Goal: Task Accomplishment & Management: Manage account settings

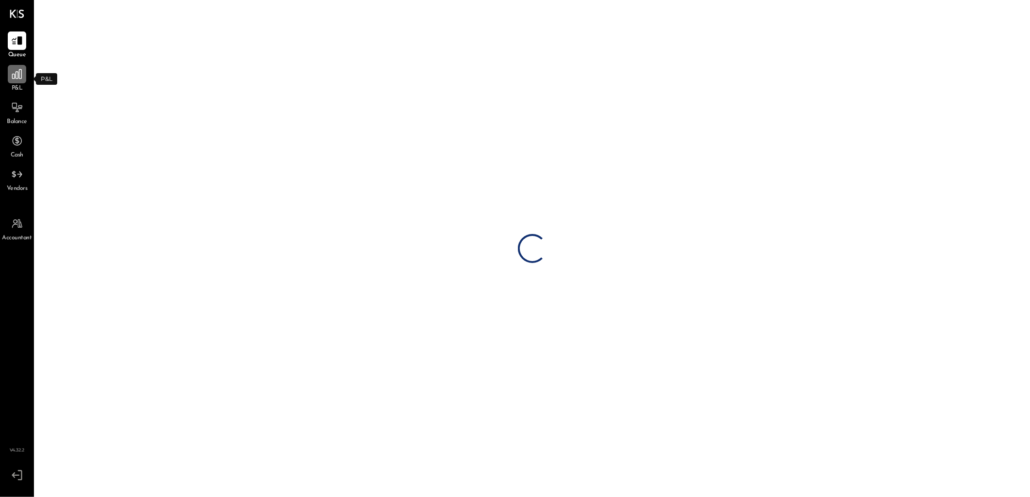
click at [18, 81] on div at bounding box center [17, 74] width 18 height 18
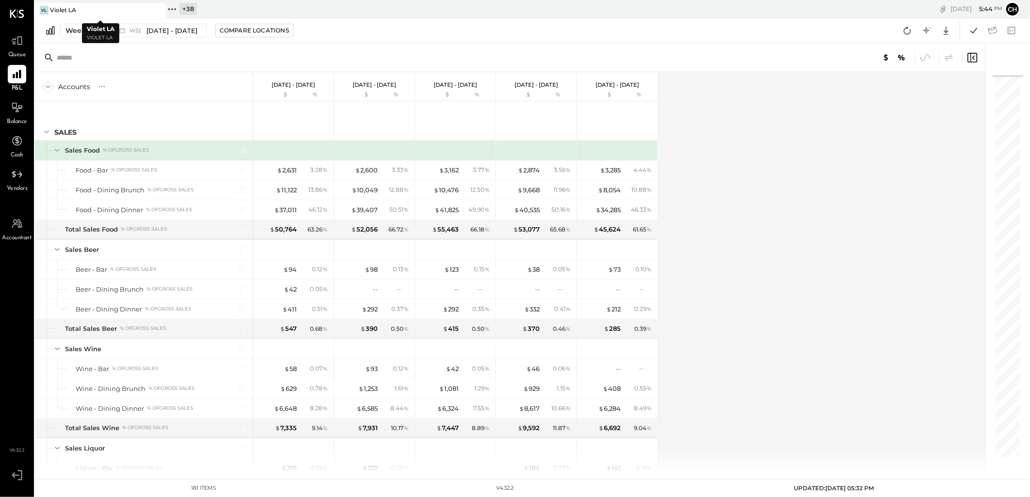
click at [142, 10] on div at bounding box center [149, 10] width 34 height 14
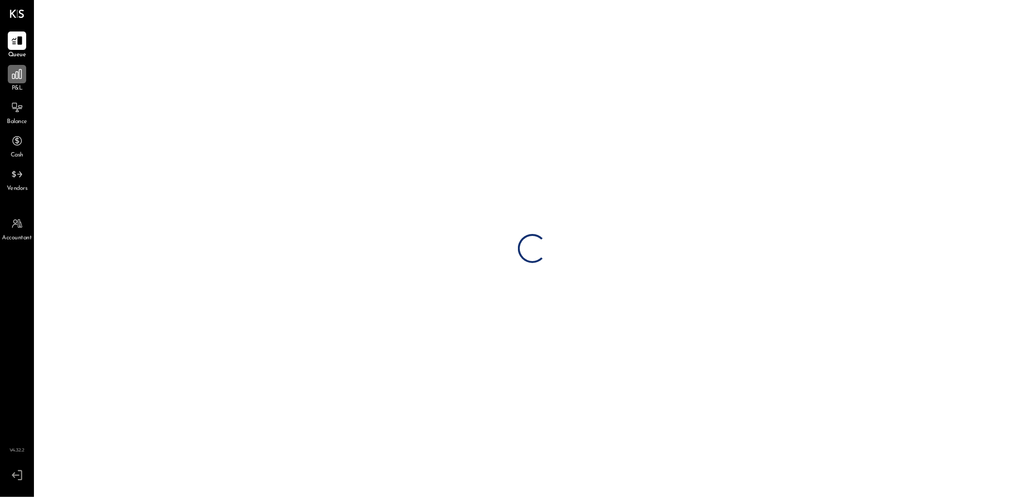
click at [19, 69] on icon at bounding box center [17, 74] width 13 height 13
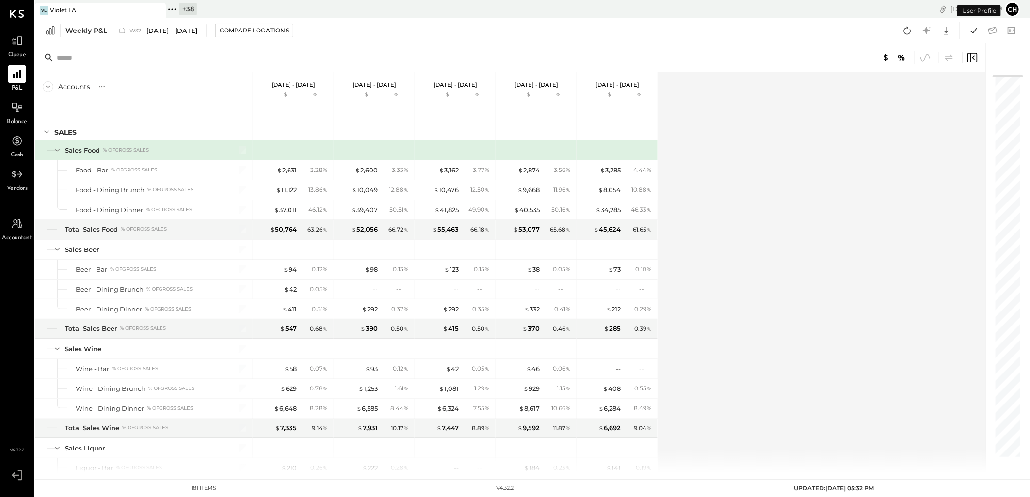
click at [144, 10] on div at bounding box center [149, 10] width 34 height 14
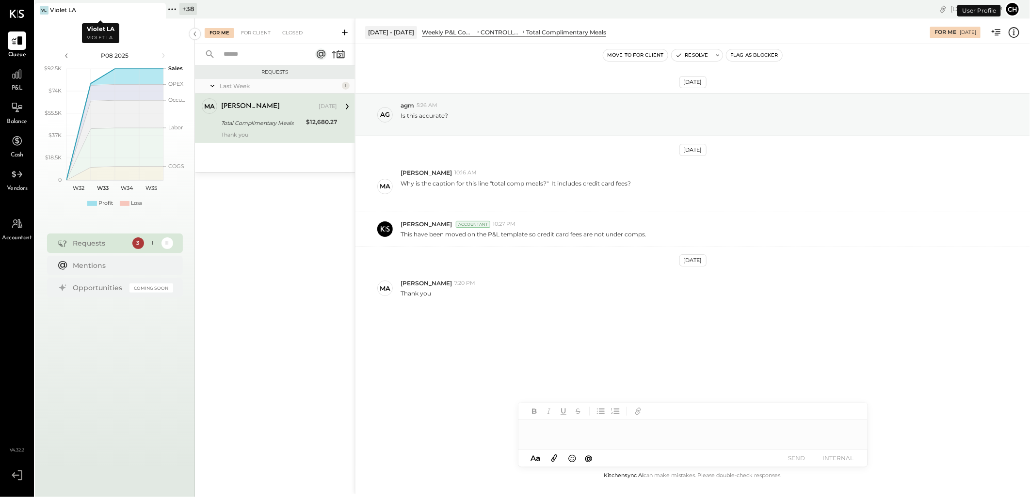
click at [163, 9] on icon at bounding box center [157, 10] width 12 height 12
click at [43, 4] on icon at bounding box center [41, 9] width 13 height 13
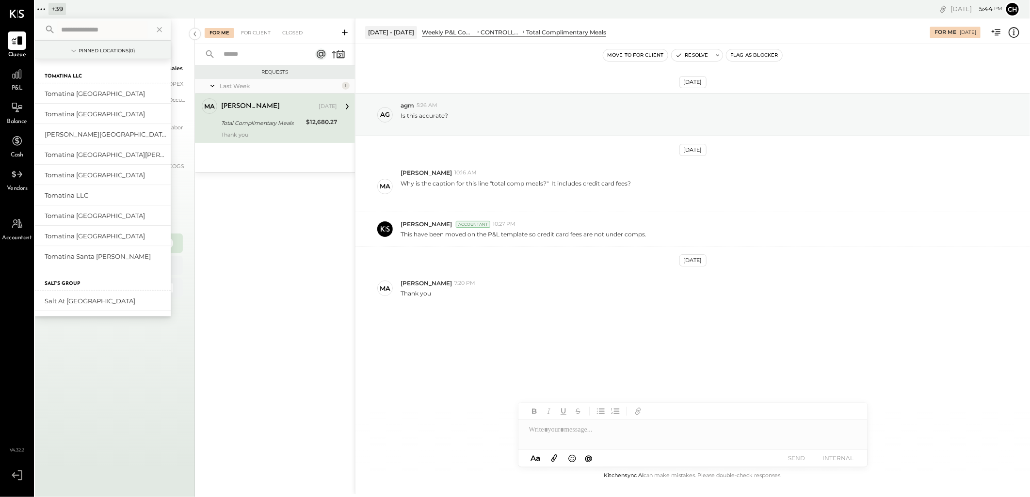
click at [106, 28] on input "text" at bounding box center [102, 29] width 90 height 17
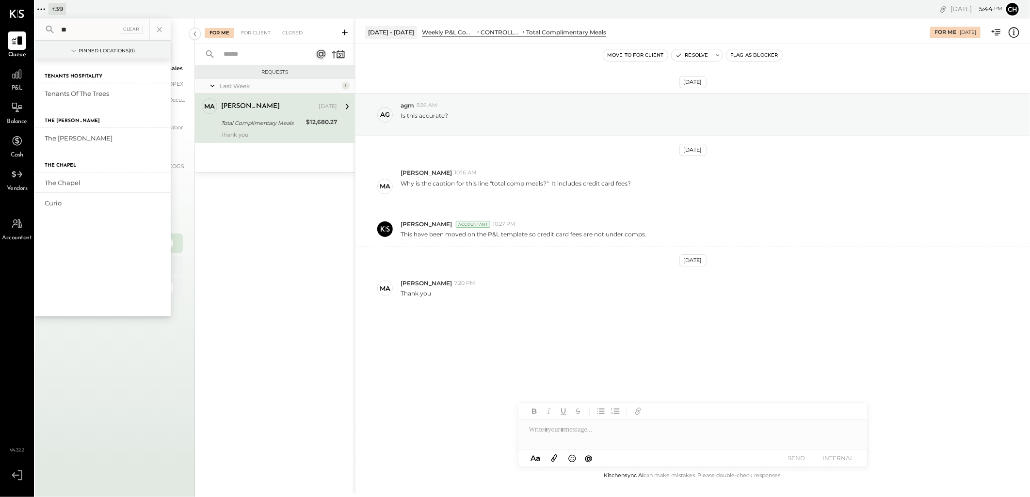
type input "*"
type input "***"
click at [76, 94] on div "The [PERSON_NAME]" at bounding box center [97, 93] width 105 height 9
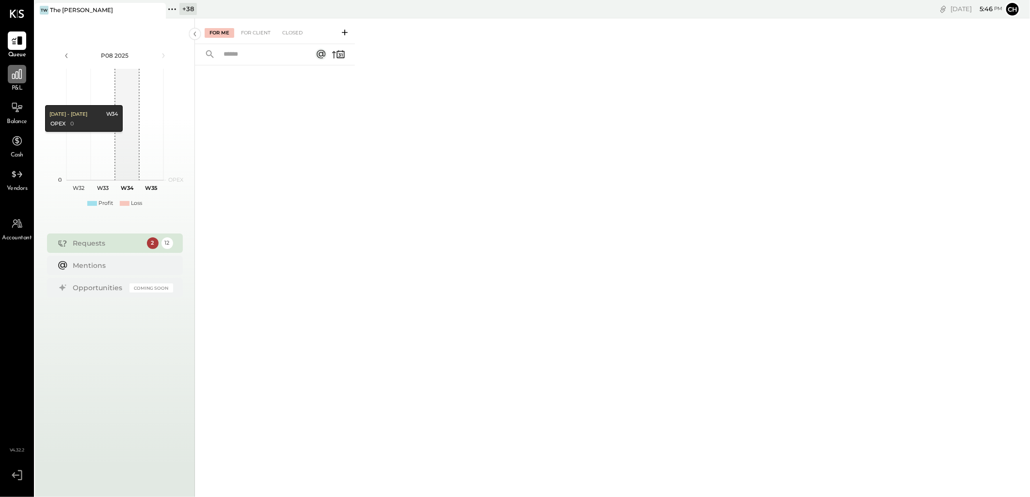
click at [19, 73] on icon at bounding box center [17, 74] width 10 height 10
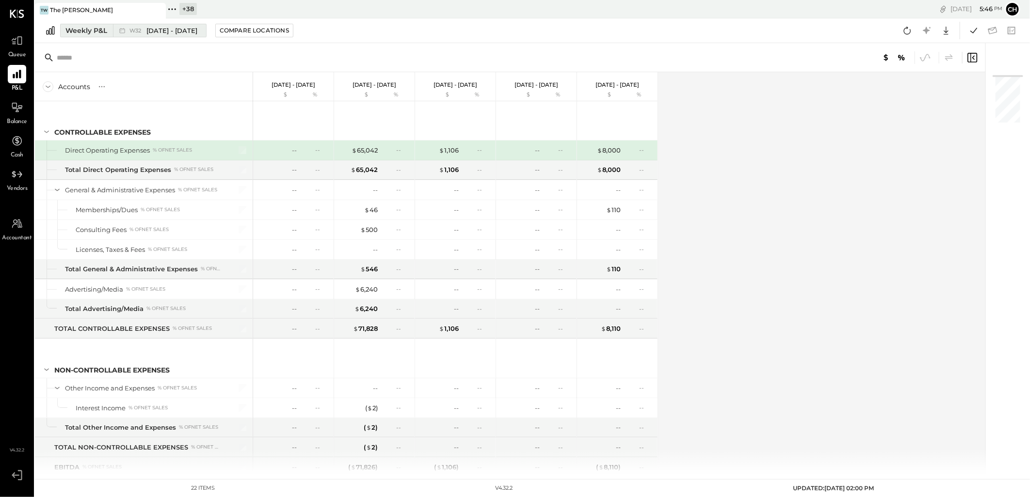
click at [94, 32] on div "Weekly P&L" at bounding box center [86, 31] width 42 height 10
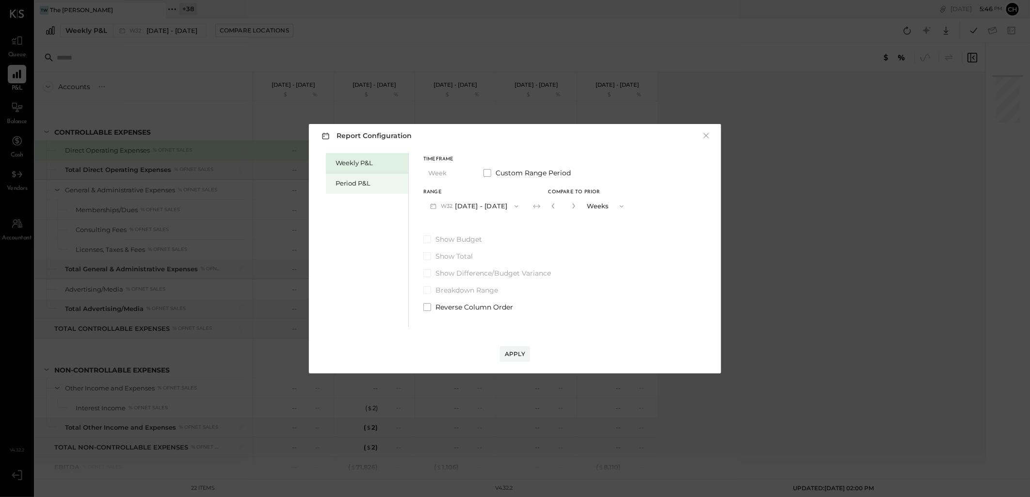
click at [365, 183] on div "Period P&L" at bounding box center [369, 183] width 68 height 9
click at [507, 207] on span "button" at bounding box center [513, 207] width 13 height 8
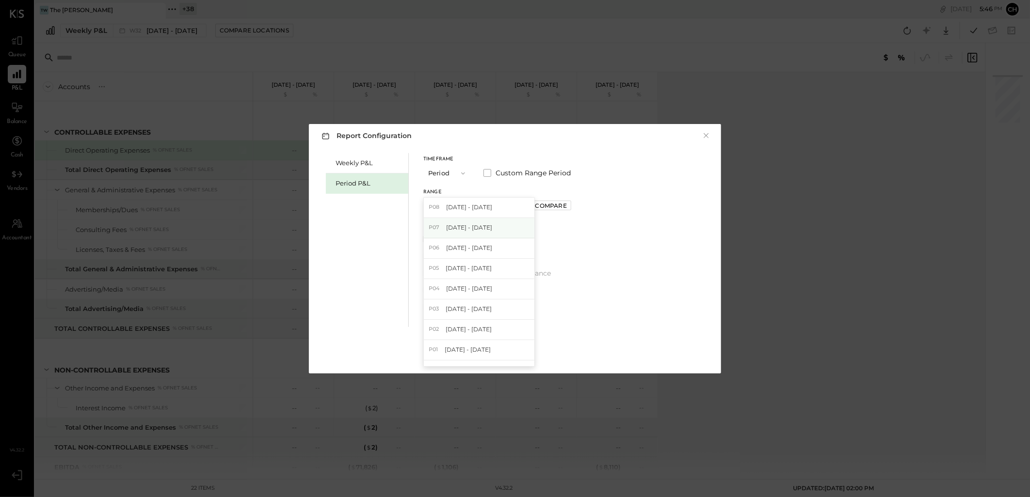
click at [472, 229] on span "[DATE] - [DATE]" at bounding box center [469, 227] width 46 height 8
click at [515, 359] on button "Apply" at bounding box center [515, 355] width 30 height 16
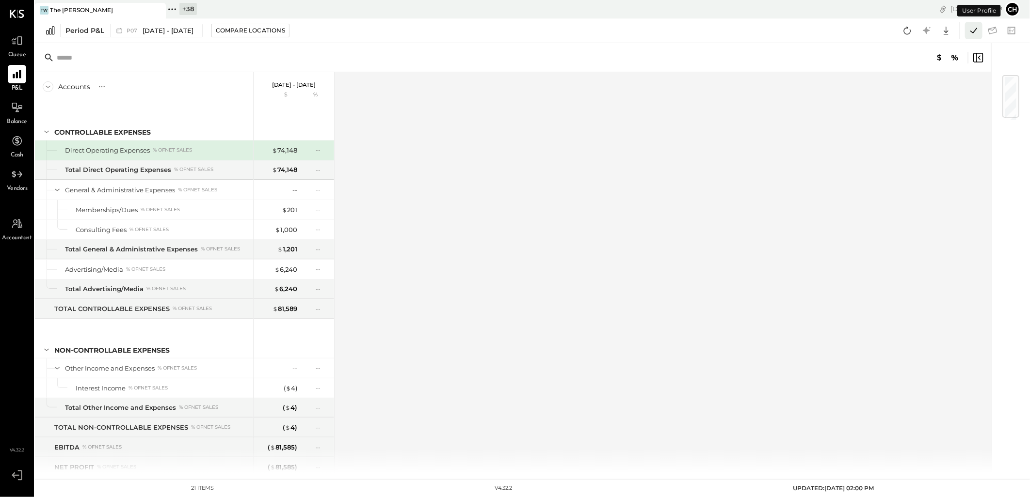
click at [975, 30] on icon at bounding box center [973, 30] width 7 height 5
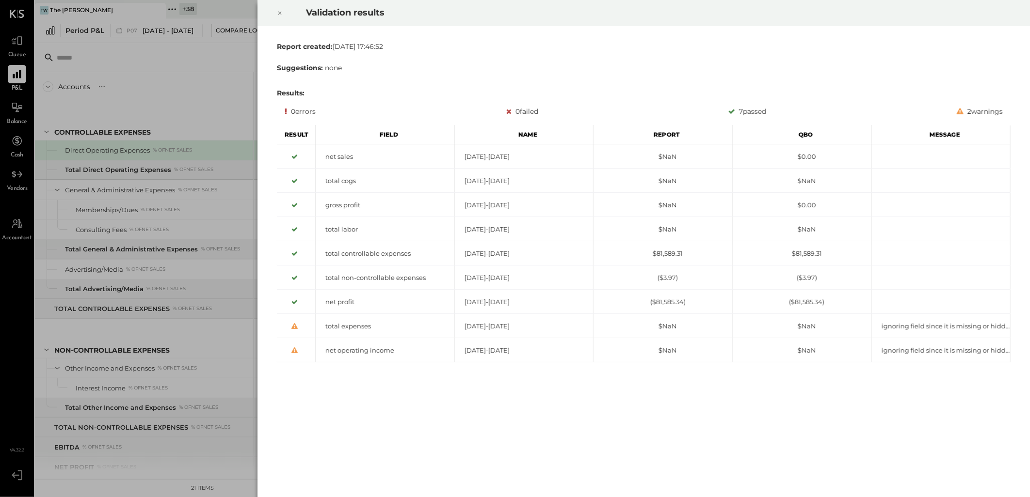
click at [279, 13] on icon at bounding box center [279, 13] width 3 height 3
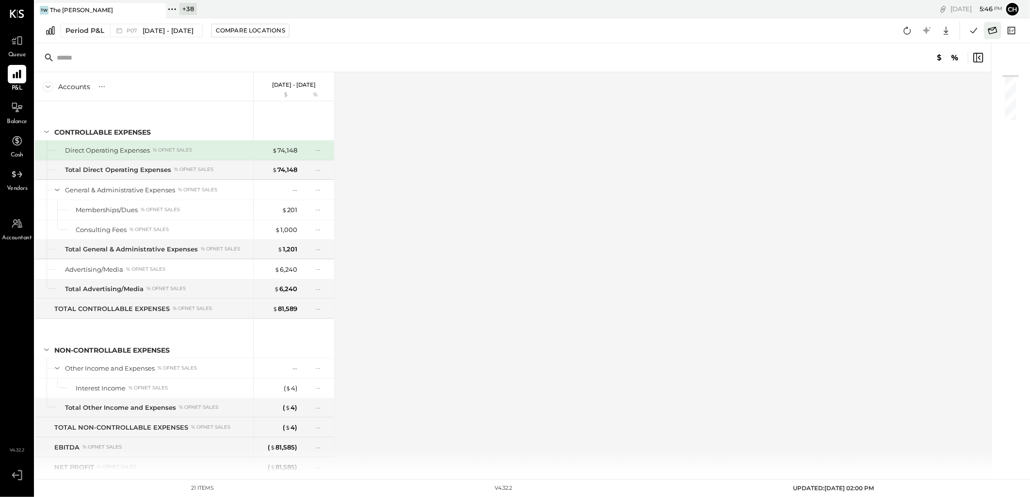
click at [995, 32] on icon at bounding box center [992, 30] width 9 height 7
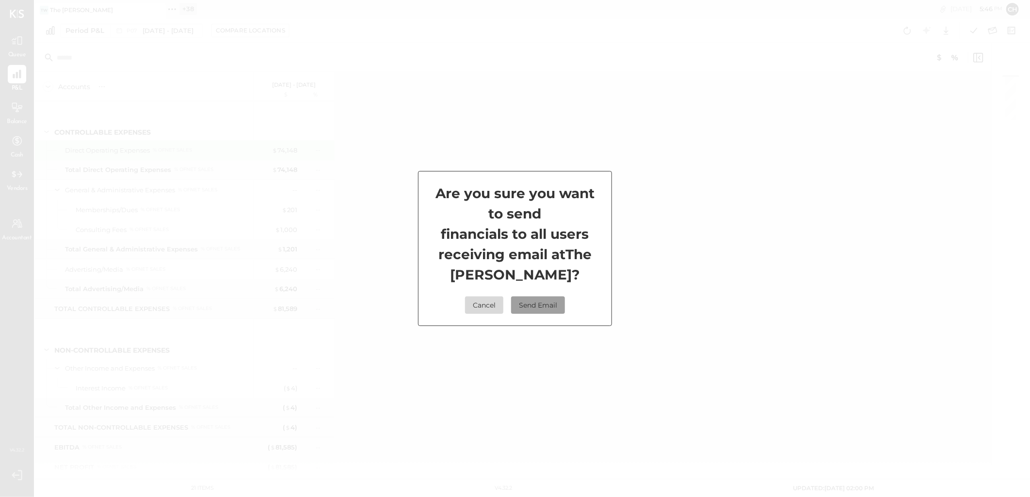
click at [551, 309] on button "Send Email" at bounding box center [538, 305] width 54 height 17
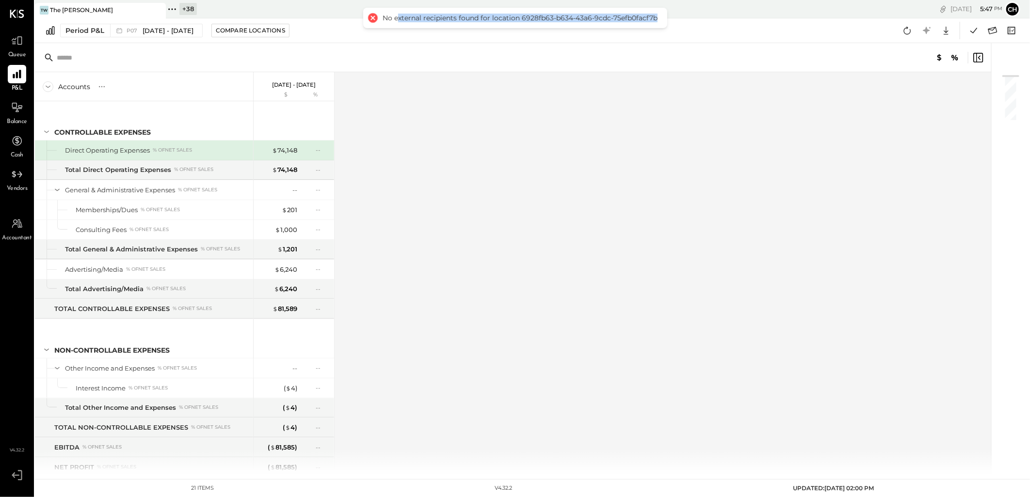
drag, startPoint x: 396, startPoint y: 16, endPoint x: 655, endPoint y: 20, distance: 258.9
click at [655, 20] on div "No external recipients found for location 6928fb63-b634-43a6-9cdc-75efb0facf7b" at bounding box center [519, 18] width 275 height 9
click at [993, 32] on icon at bounding box center [992, 30] width 13 height 13
click at [991, 30] on icon at bounding box center [992, 30] width 13 height 13
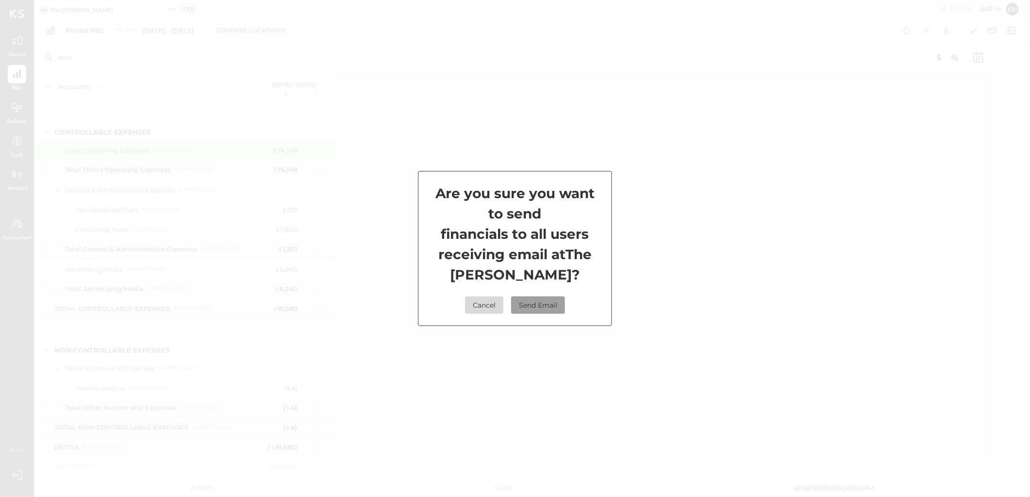
click at [543, 306] on button "Send Email" at bounding box center [538, 305] width 54 height 17
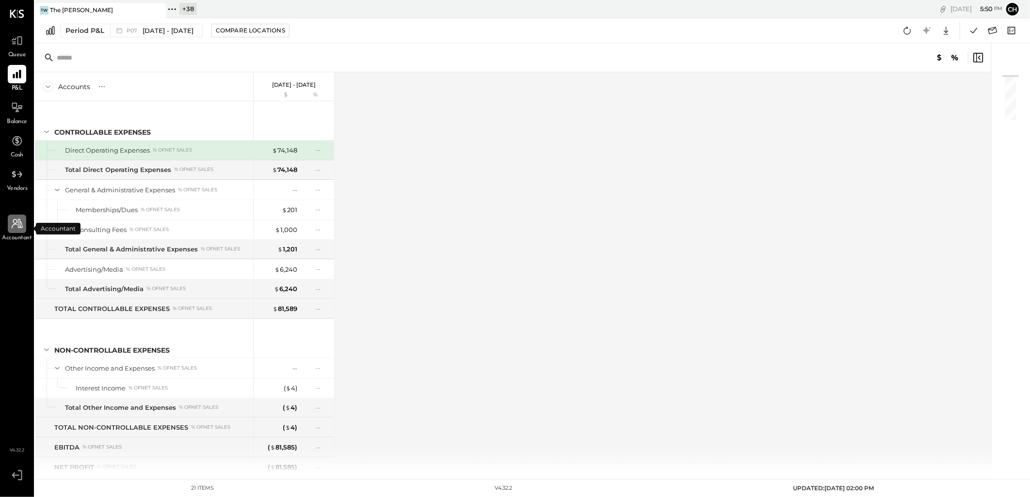
click at [19, 227] on icon at bounding box center [17, 224] width 13 height 13
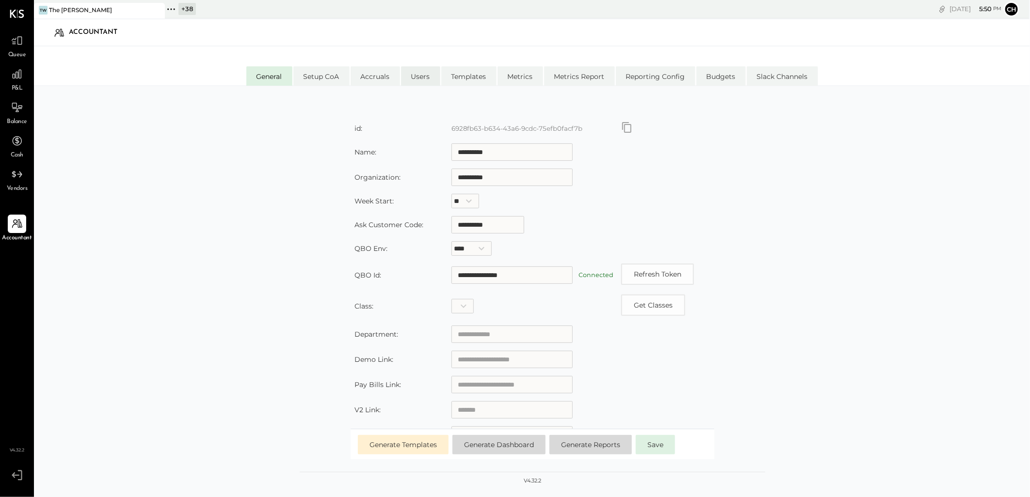
click at [422, 76] on li "Users" at bounding box center [420, 75] width 39 height 19
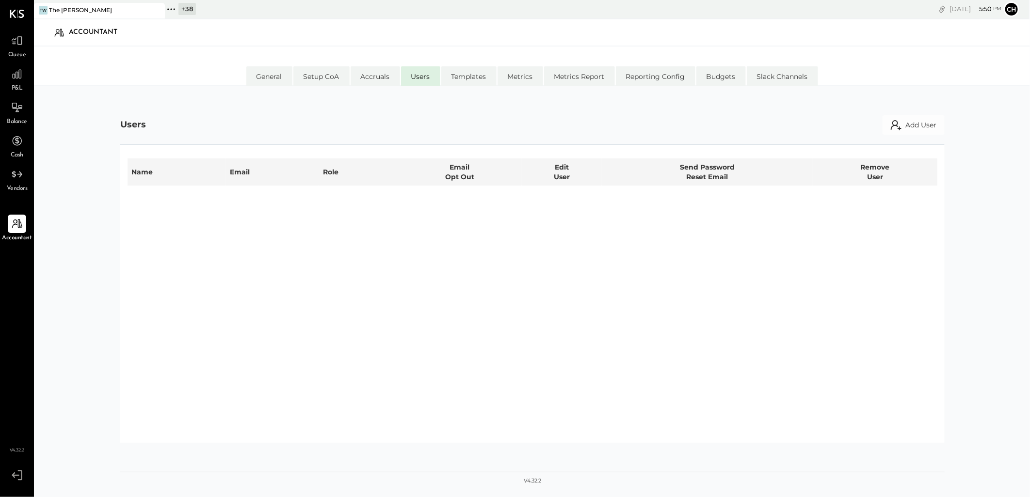
select select "**********"
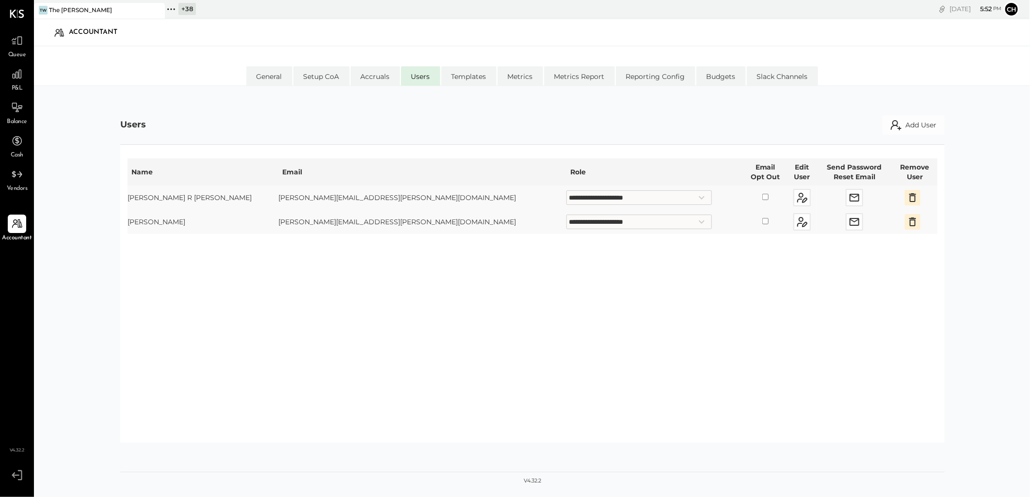
click at [711, 285] on div "**********" at bounding box center [532, 293] width 824 height 299
click at [919, 124] on button "Add User" at bounding box center [913, 124] width 62 height 19
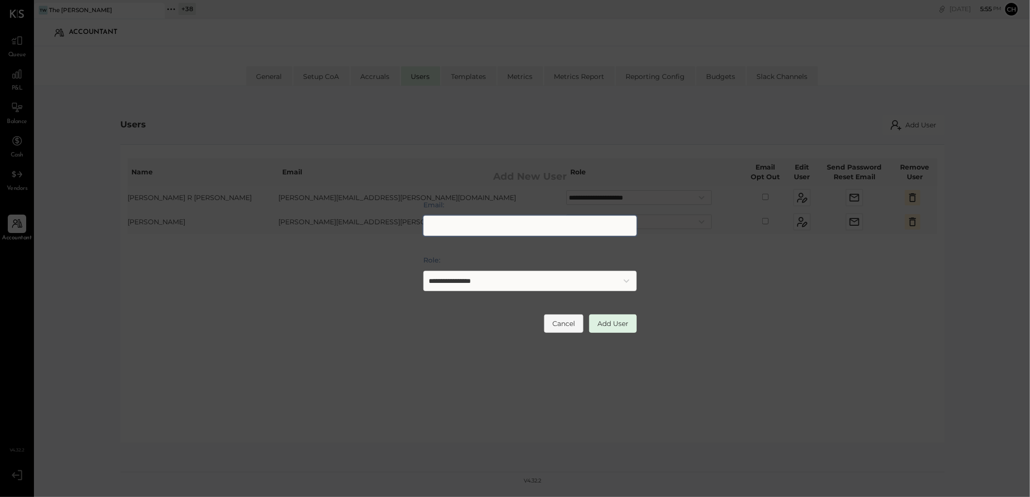
click at [487, 224] on input "Email:" at bounding box center [529, 226] width 213 height 20
click at [456, 223] on input "Email:" at bounding box center [529, 226] width 213 height 20
paste input "**********"
type input "**********"
click at [628, 283] on select "**********" at bounding box center [529, 281] width 213 height 20
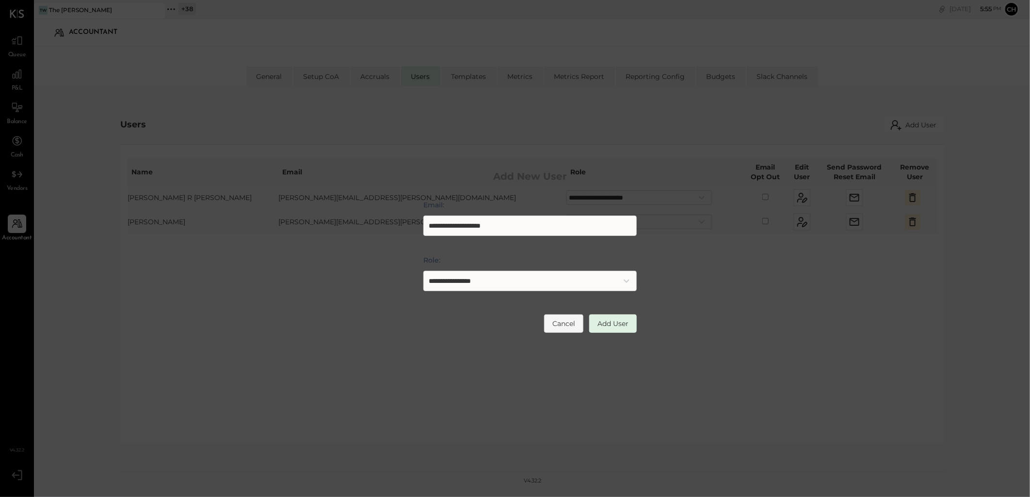
select select "*****"
click at [423, 271] on select "**********" at bounding box center [529, 281] width 213 height 20
click at [609, 325] on button "Add User" at bounding box center [613, 324] width 48 height 18
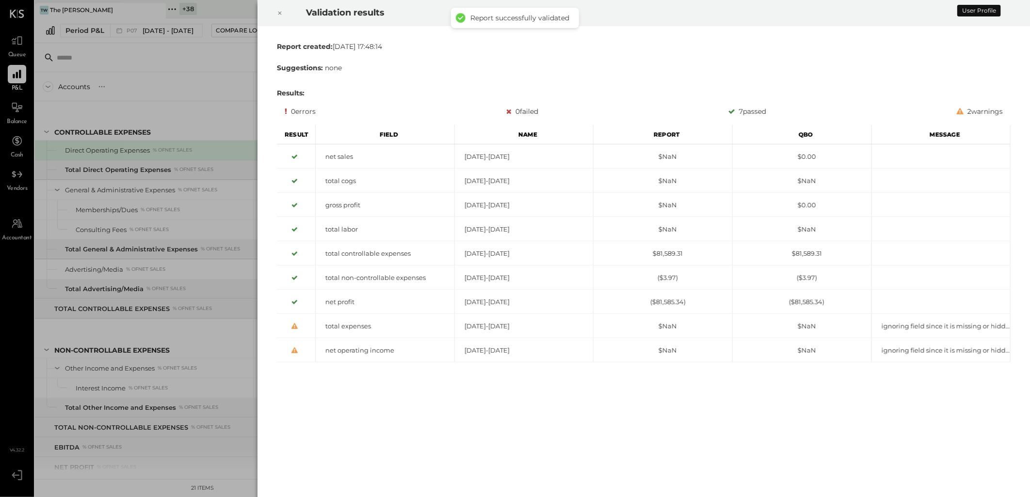
click at [283, 14] on div at bounding box center [279, 13] width 21 height 27
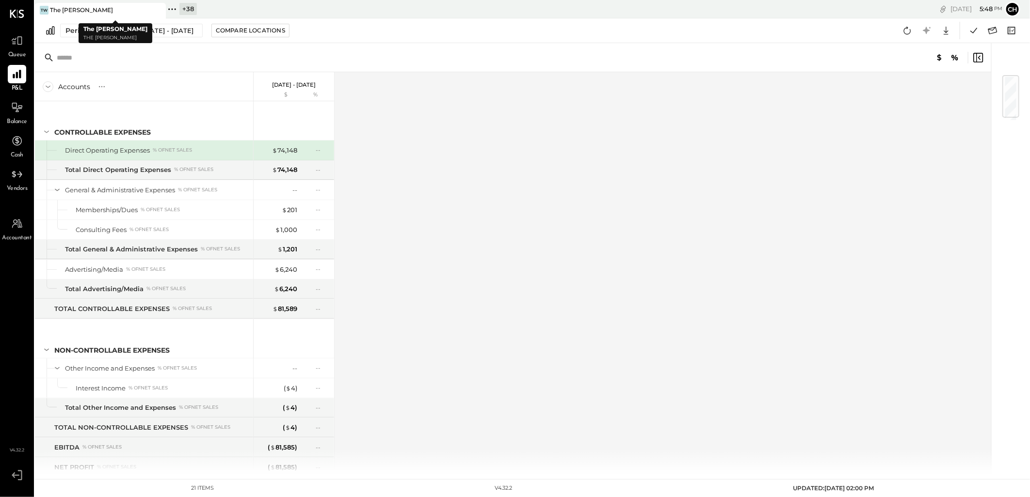
click at [157, 11] on icon at bounding box center [157, 10] width 5 height 5
click at [16, 41] on icon at bounding box center [17, 40] width 13 height 13
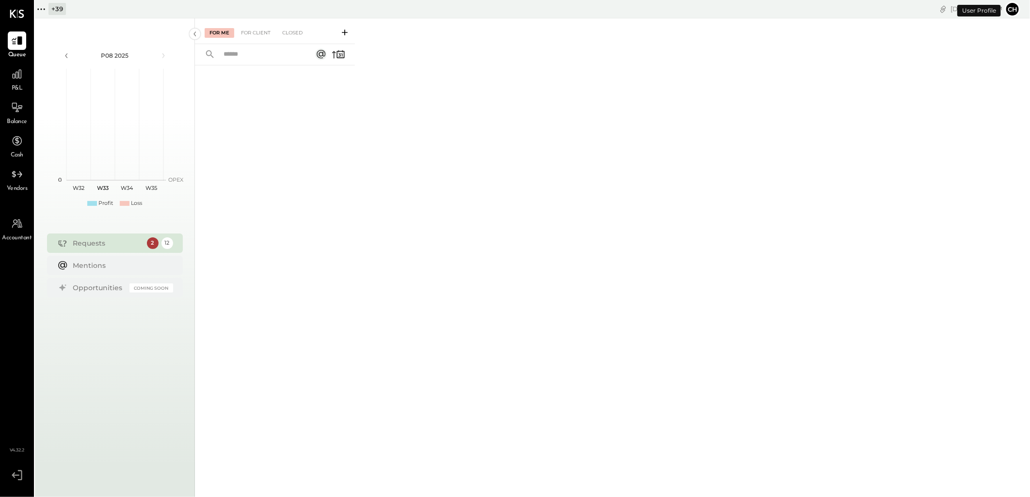
click at [113, 218] on div "Requests" at bounding box center [107, 243] width 69 height 10
click at [165, 218] on div "12" at bounding box center [167, 244] width 12 height 12
click at [151, 218] on div "2" at bounding box center [153, 244] width 12 height 12
click at [258, 30] on div "For Client" at bounding box center [255, 33] width 39 height 10
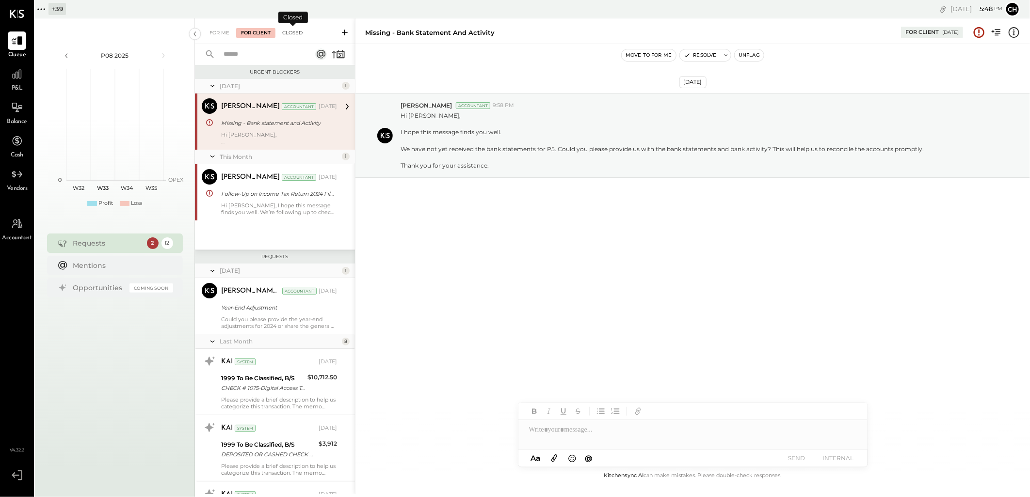
click at [301, 34] on div "Closed" at bounding box center [292, 33] width 30 height 10
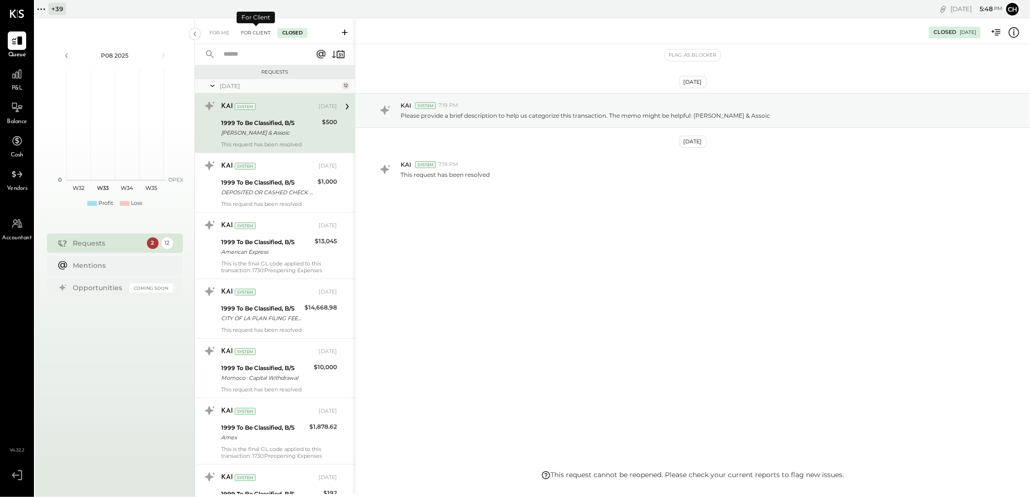
click at [264, 30] on div "For Client" at bounding box center [255, 33] width 39 height 10
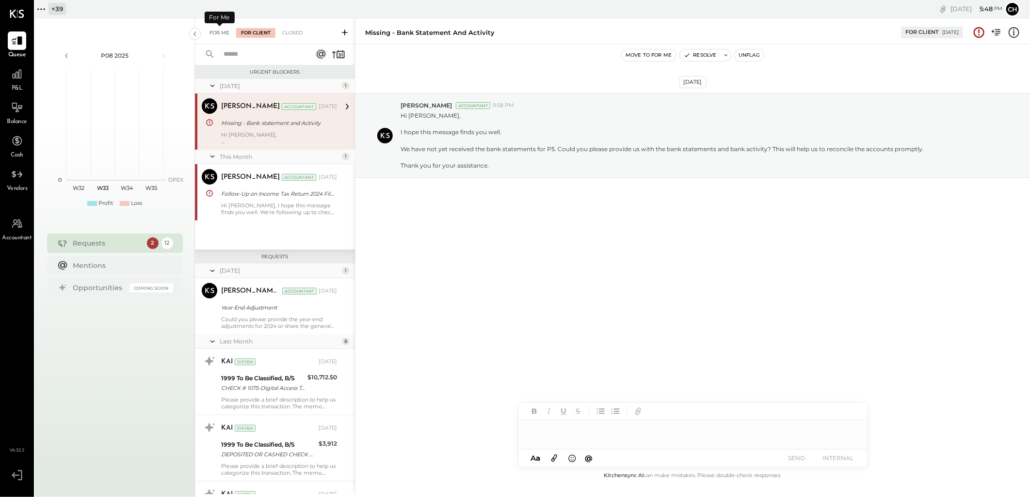
click at [223, 33] on div "For Me" at bounding box center [220, 33] width 30 height 10
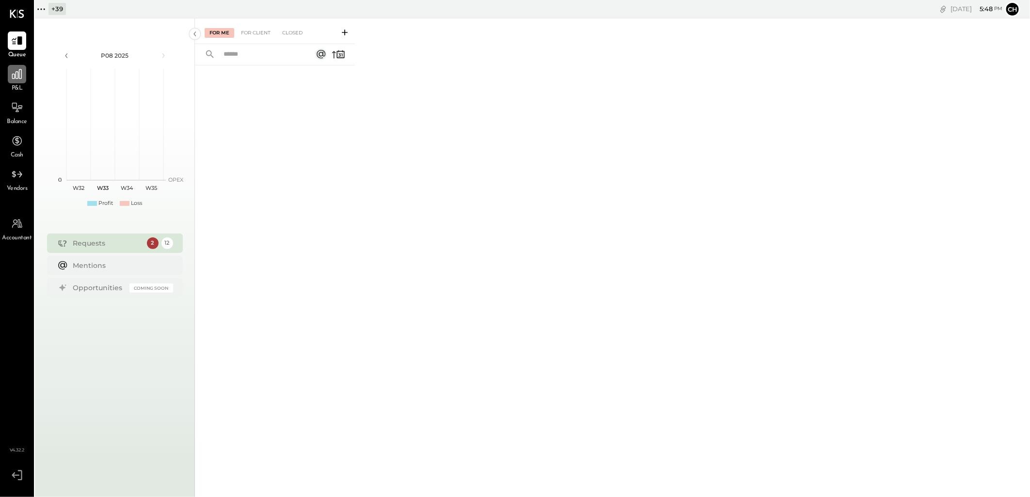
click at [12, 75] on icon at bounding box center [17, 74] width 10 height 10
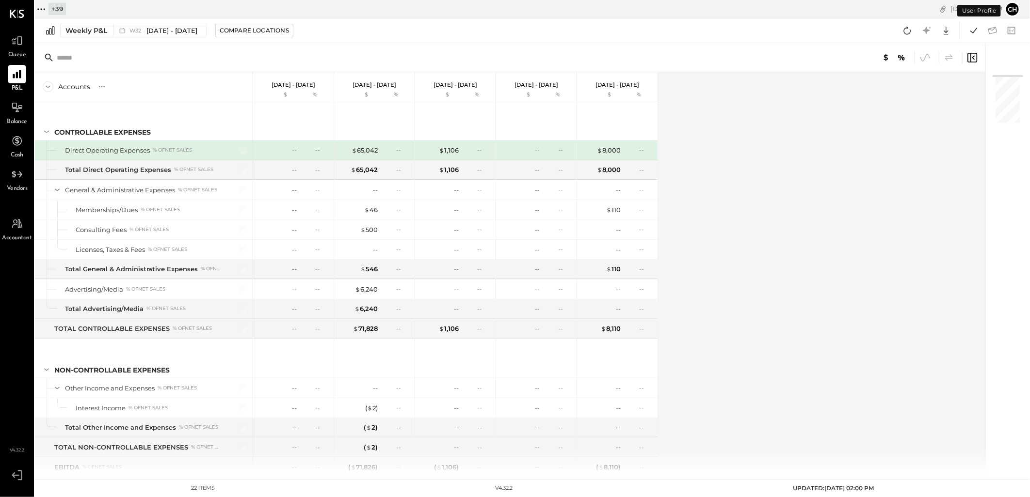
click at [41, 9] on icon at bounding box center [40, 8] width 1 height 1
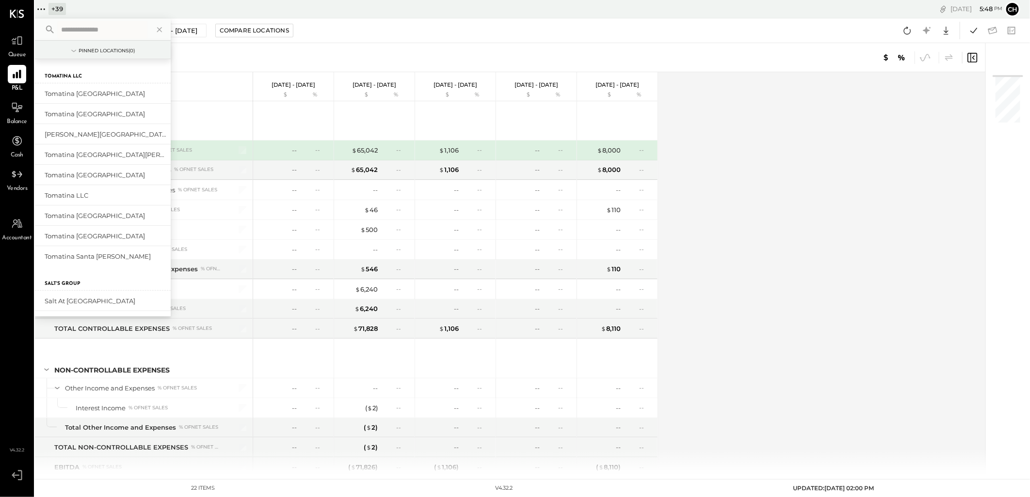
click at [76, 28] on input "text" at bounding box center [102, 29] width 90 height 17
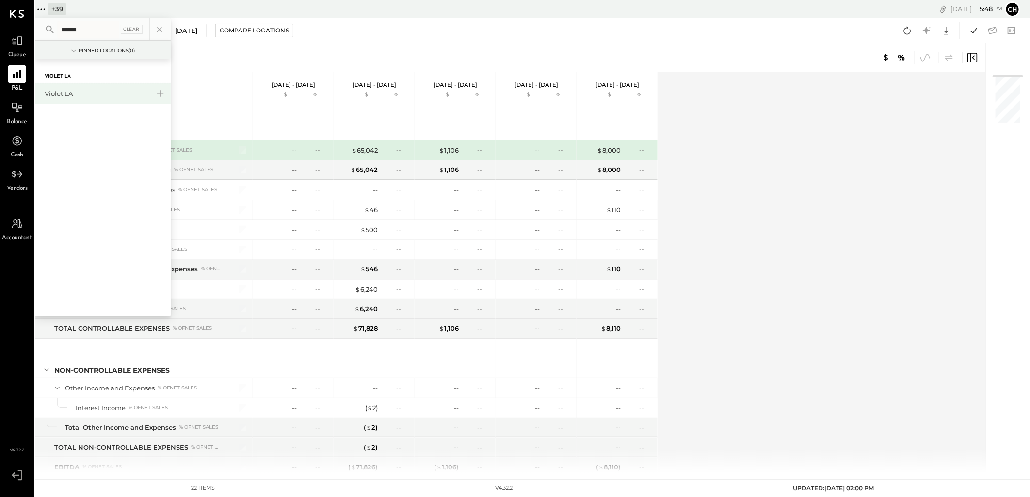
type input "******"
click at [55, 93] on div "Violet LA" at bounding box center [97, 93] width 105 height 9
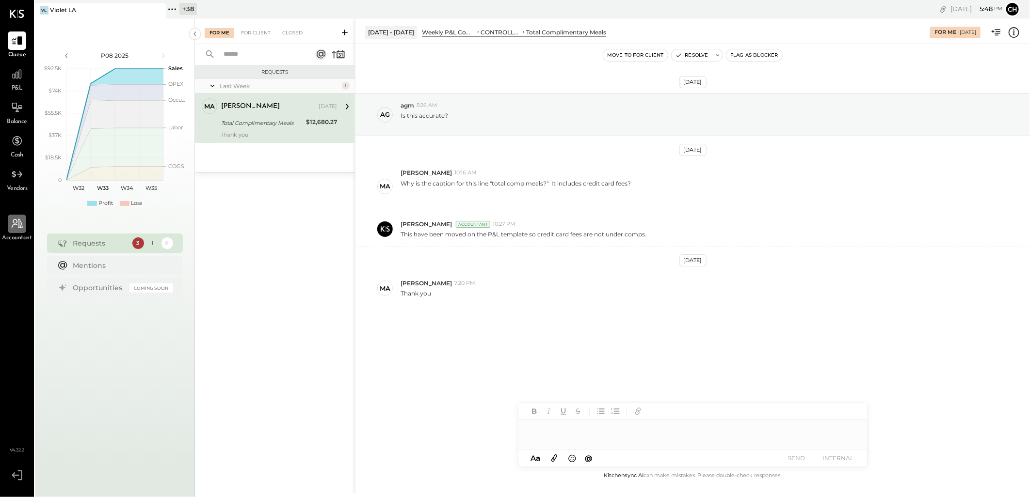
click at [16, 218] on icon at bounding box center [17, 224] width 13 height 13
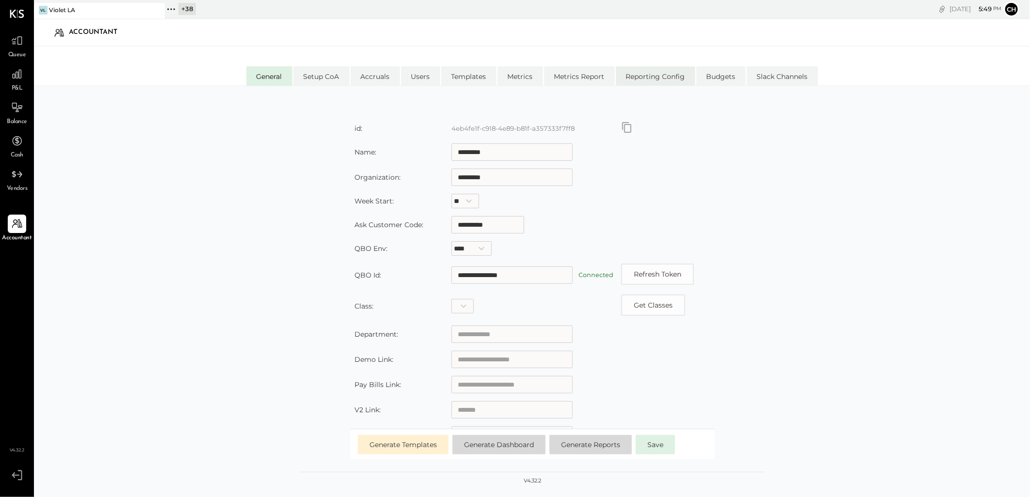
click at [510, 74] on li "Reporting Config" at bounding box center [655, 75] width 79 height 19
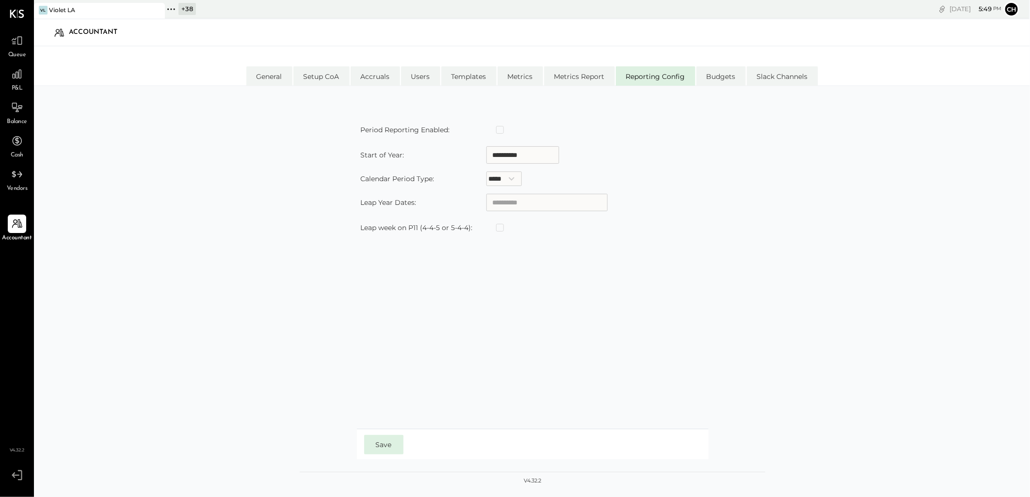
type input "**********"
select select "*****"
type input "**********"
click at [510, 76] on li "Budgets" at bounding box center [720, 75] width 49 height 19
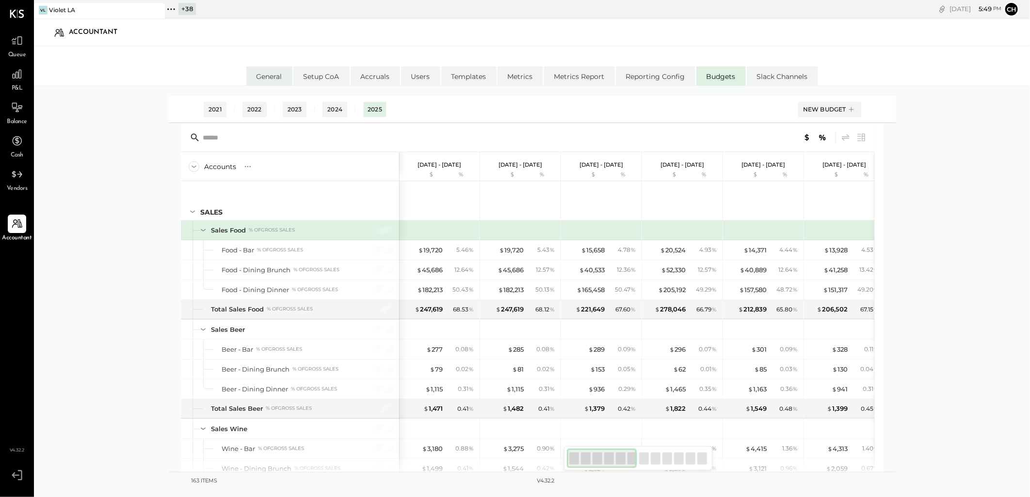
click at [270, 73] on li "General" at bounding box center [269, 75] width 46 height 19
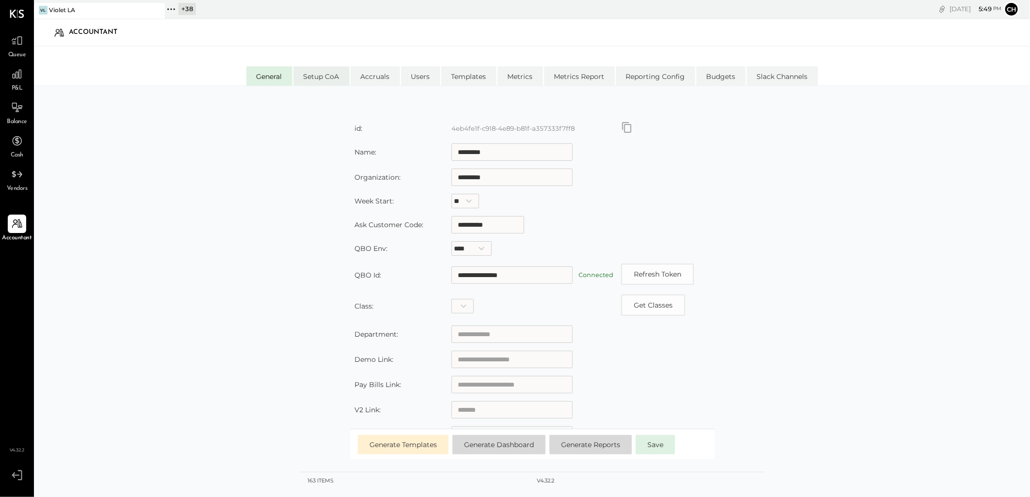
click at [331, 78] on li "Setup CoA" at bounding box center [321, 75] width 56 height 19
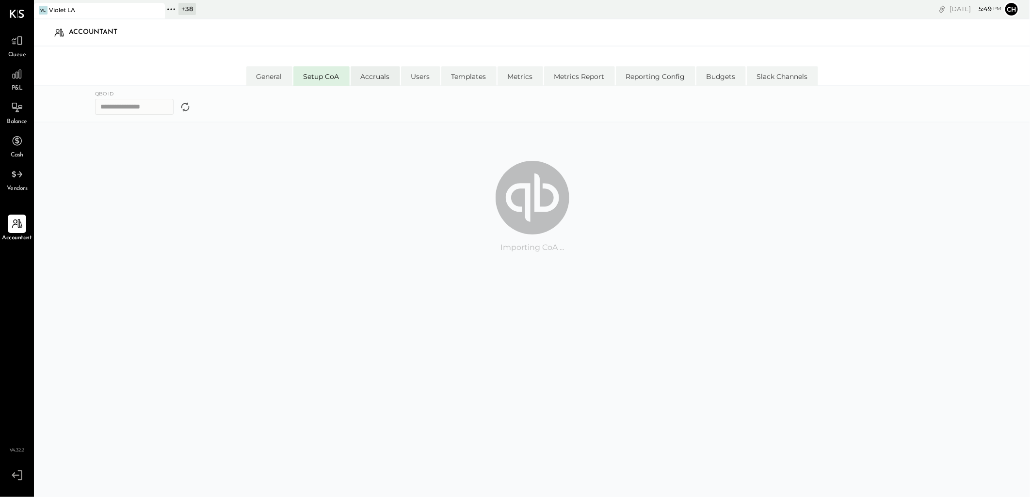
click at [369, 75] on li "Accruals" at bounding box center [374, 75] width 49 height 19
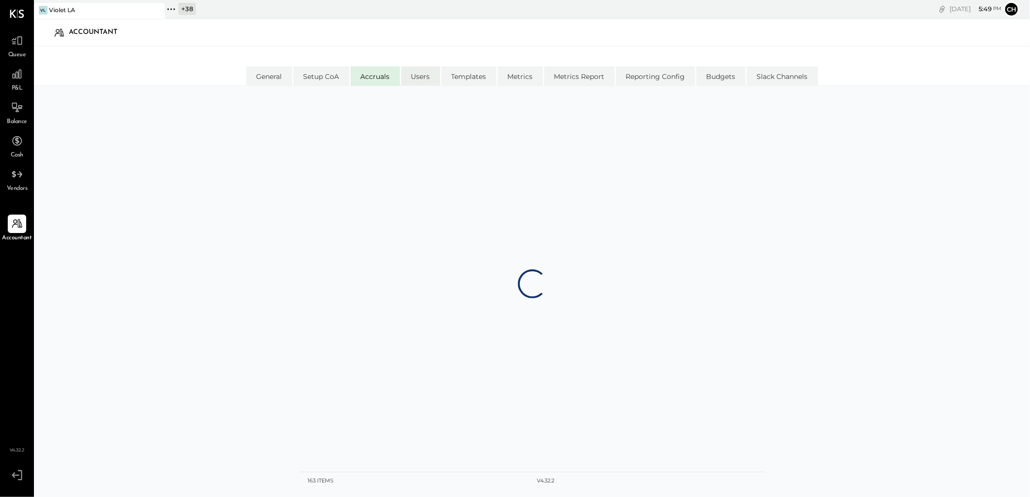
click at [417, 69] on li "Users" at bounding box center [420, 75] width 39 height 19
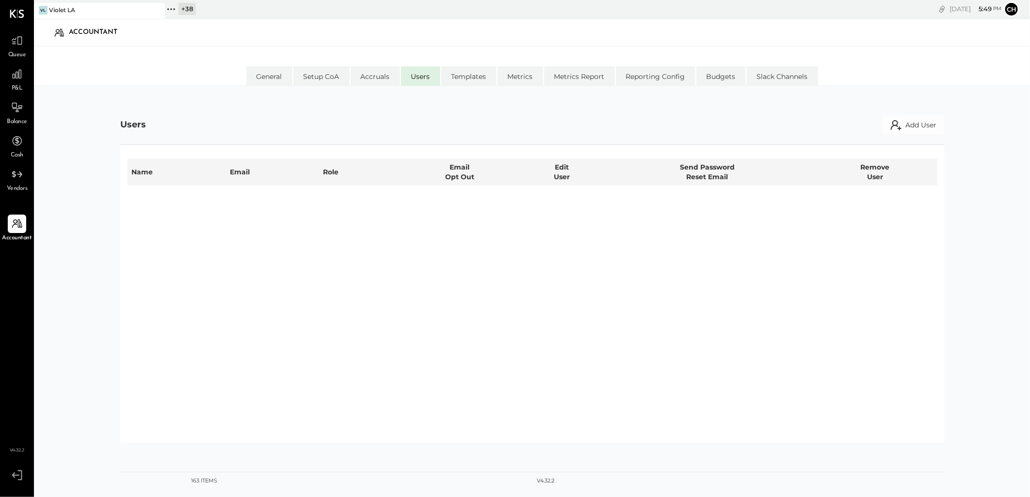
select select "**********"
select select "********"
select select "**********"
select select "*****"
select select "********"
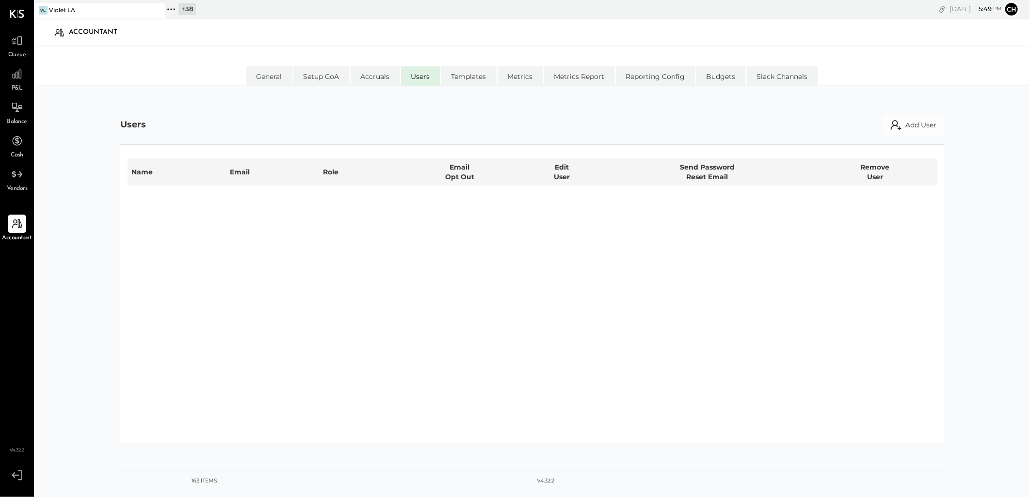
select select "*****"
select select "********"
select select "**********"
select select "********"
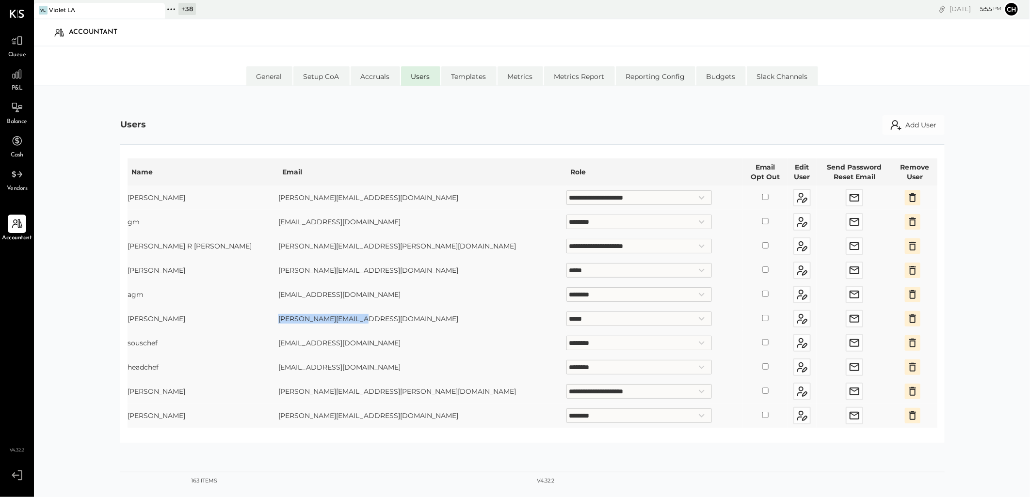
drag, startPoint x: 301, startPoint y: 318, endPoint x: 222, endPoint y: 317, distance: 79.0
click at [278, 218] on td "Margaret@violetla.com" at bounding box center [422, 319] width 288 height 24
copy td "Margaret@violetla.com"
drag, startPoint x: 285, startPoint y: 40, endPoint x: 222, endPoint y: 42, distance: 62.6
click at [285, 40] on div "Accountant" at bounding box center [532, 32] width 976 height 22
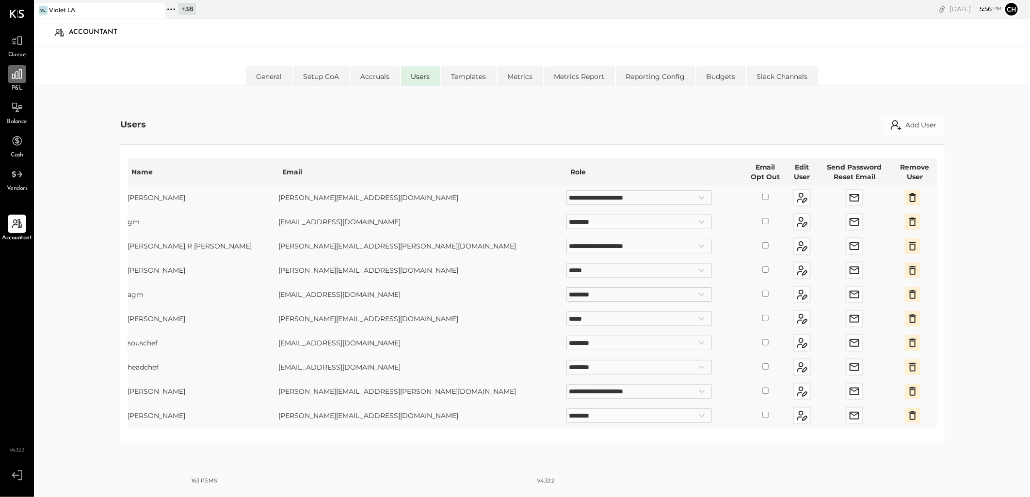
click at [21, 78] on icon at bounding box center [17, 74] width 10 height 10
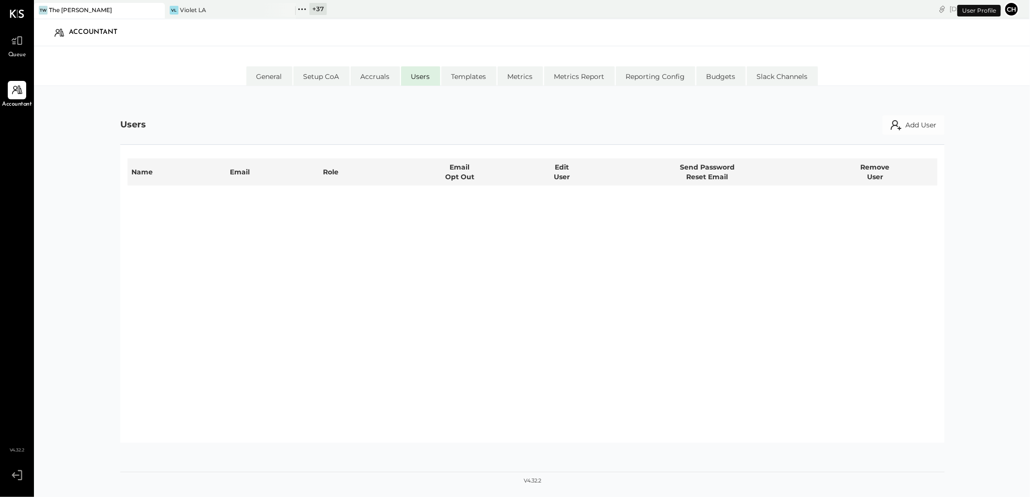
select select "**********"
select select "*****"
select select "**********"
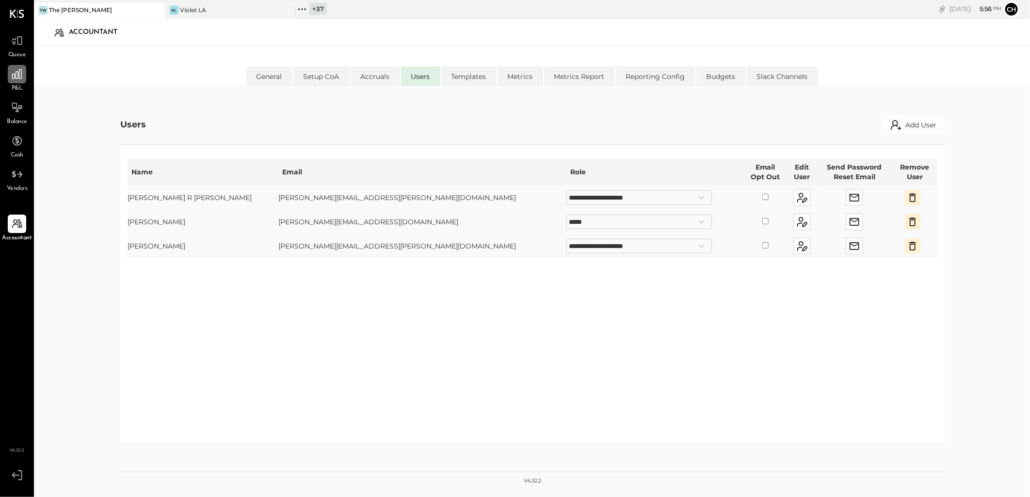
click at [25, 77] on div at bounding box center [17, 74] width 18 height 18
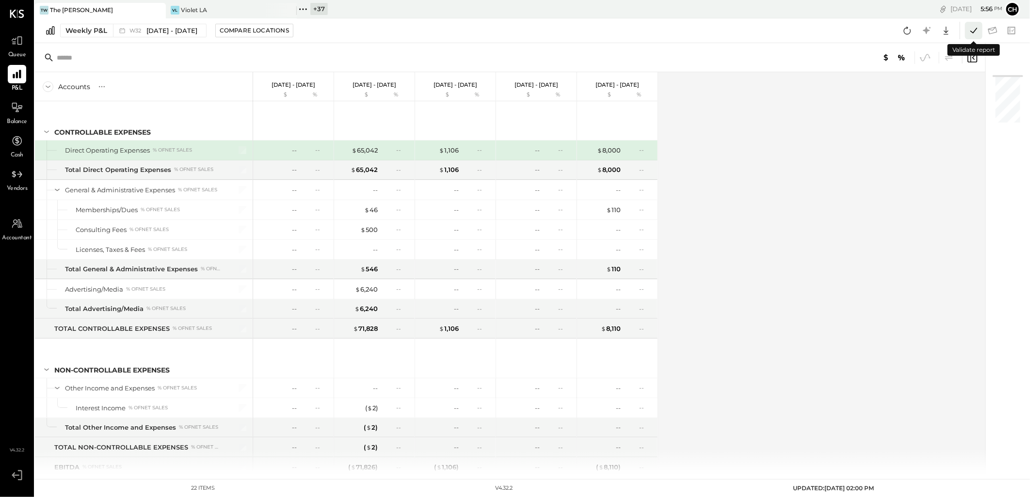
click at [974, 26] on icon at bounding box center [973, 30] width 13 height 13
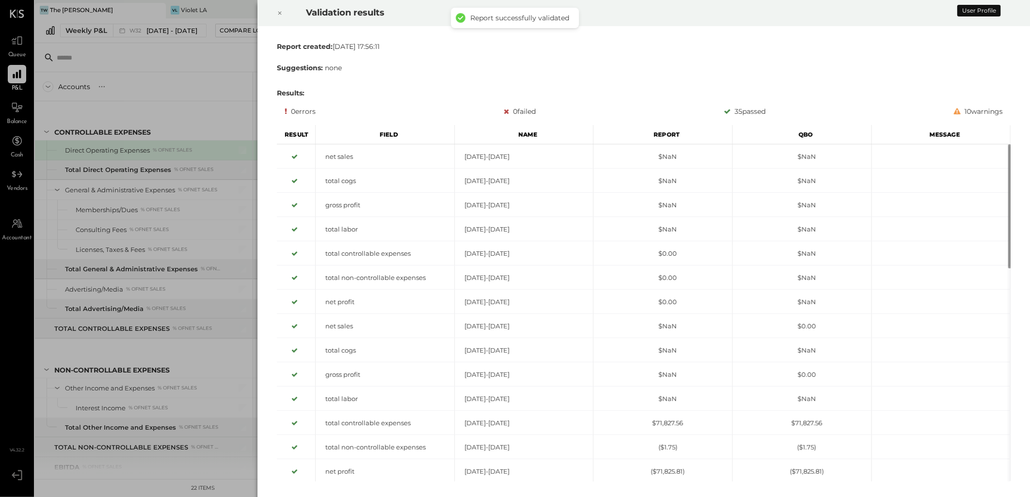
click at [277, 11] on icon at bounding box center [280, 13] width 6 height 12
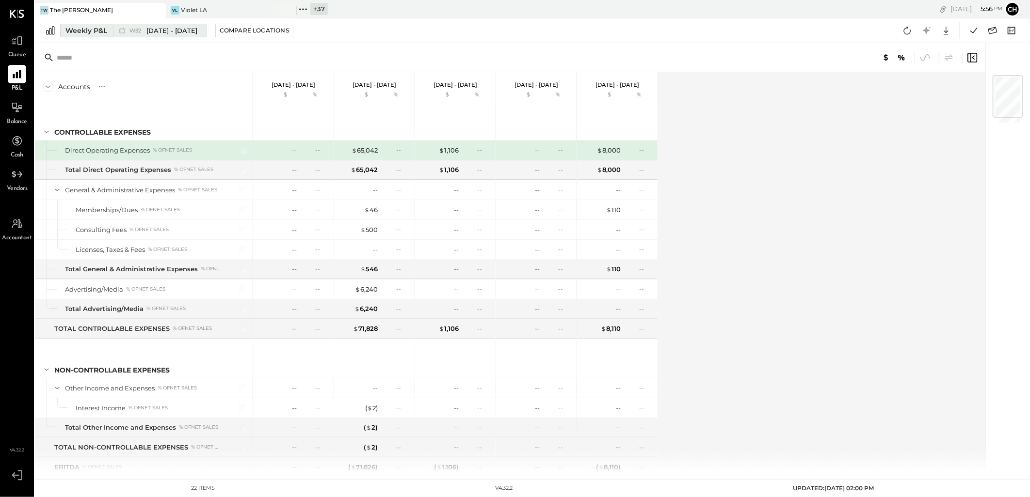
click at [97, 30] on div "Weekly P&L" at bounding box center [86, 31] width 42 height 10
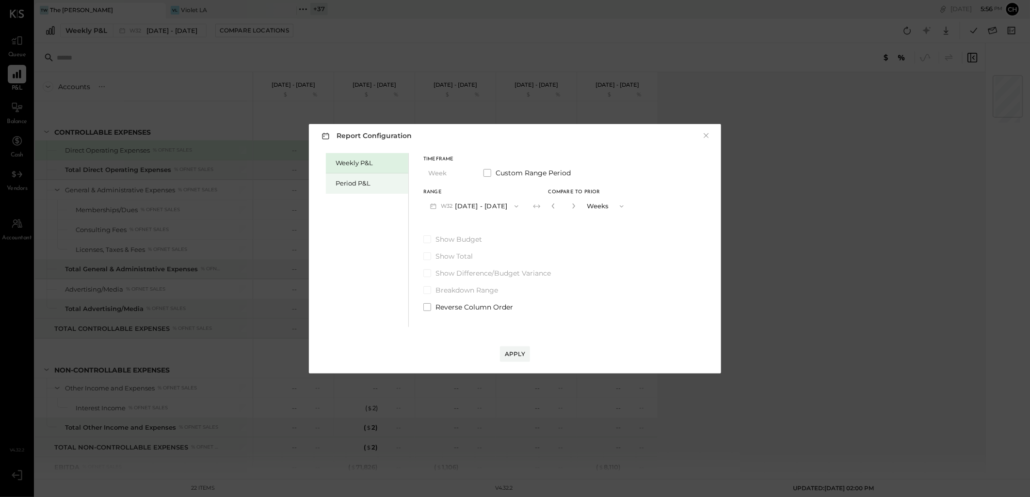
click at [348, 187] on div "Period P&L" at bounding box center [369, 183] width 68 height 9
click at [478, 206] on button "P08 Aug 4 - 31, 2025" at bounding box center [473, 206] width 101 height 18
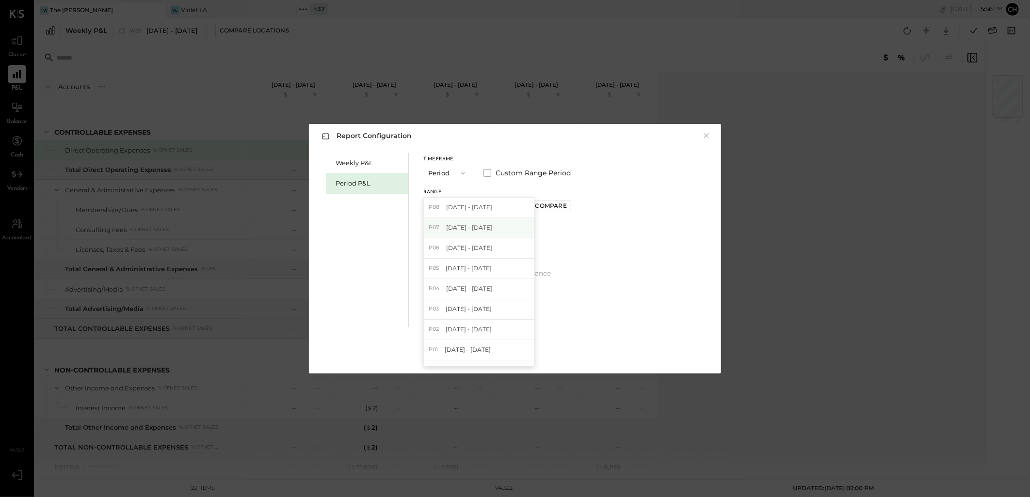
click at [481, 230] on span "[DATE] - [DATE]" at bounding box center [469, 227] width 46 height 8
click at [516, 356] on div "Apply" at bounding box center [515, 354] width 20 height 8
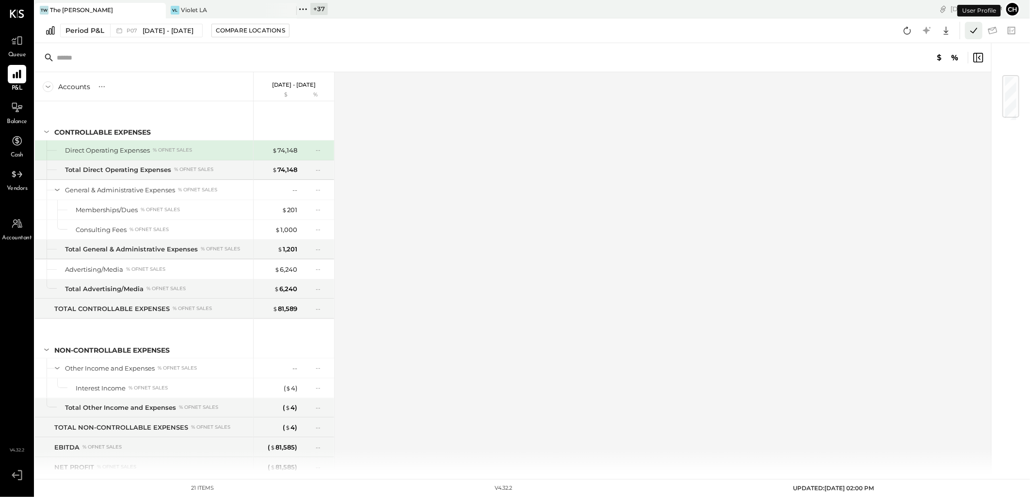
click at [974, 27] on icon at bounding box center [973, 30] width 13 height 13
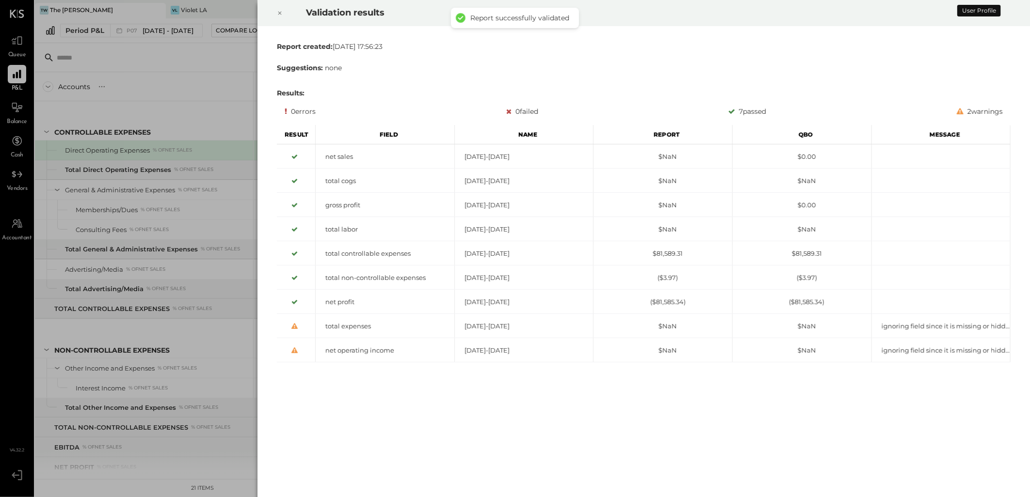
click at [279, 11] on icon at bounding box center [280, 13] width 6 height 12
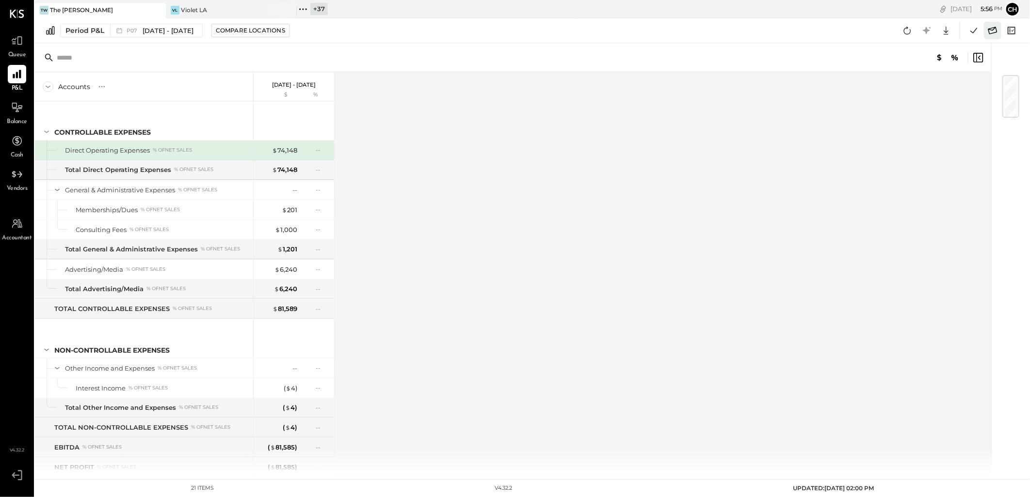
click at [993, 31] on icon at bounding box center [992, 30] width 13 height 13
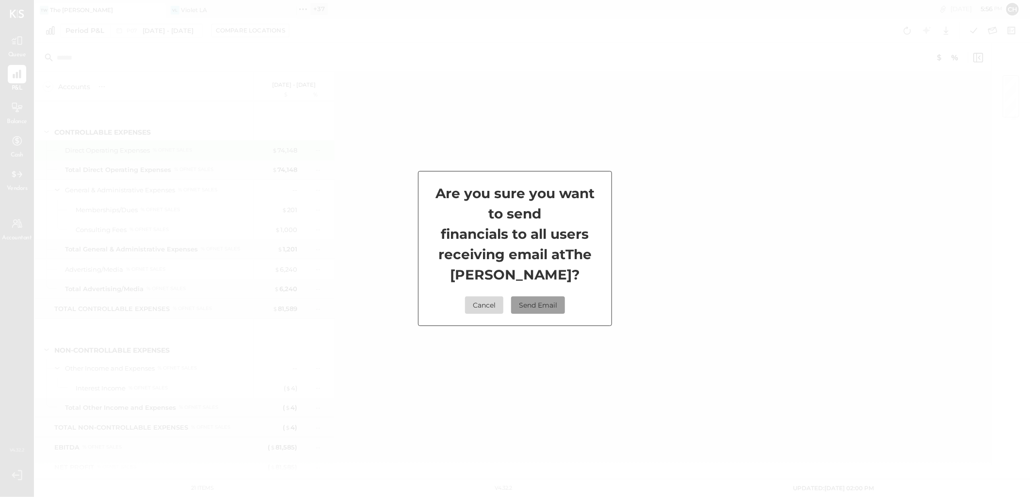
click at [537, 302] on button "Send Email" at bounding box center [538, 305] width 54 height 17
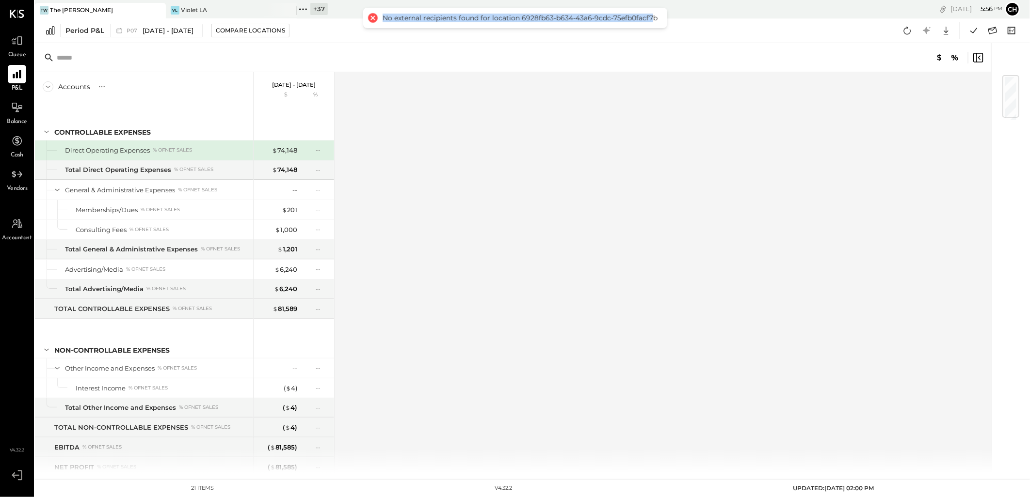
drag, startPoint x: 384, startPoint y: 13, endPoint x: 651, endPoint y: 27, distance: 267.4
click at [651, 27] on div "No external recipients found for location 6928fb63-b634-43a6-9cdc-75efb0facf7b" at bounding box center [515, 18] width 304 height 20
drag, startPoint x: 651, startPoint y: 27, endPoint x: 658, endPoint y: 173, distance: 146.1
click at [658, 173] on div "Accounts S % GL Jun 30 - Aug 3, 2025 $ % CONTROLLABLE EXPENSES Direct Operating…" at bounding box center [513, 272] width 957 height 401
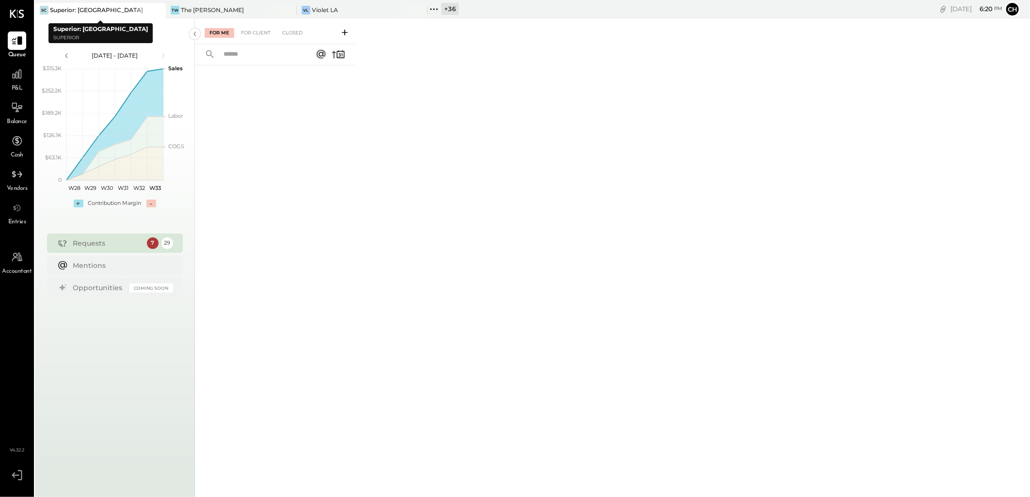
click at [150, 9] on div at bounding box center [149, 10] width 34 height 14
click at [156, 11] on icon at bounding box center [157, 10] width 12 height 12
click at [156, 7] on icon at bounding box center [157, 10] width 12 height 12
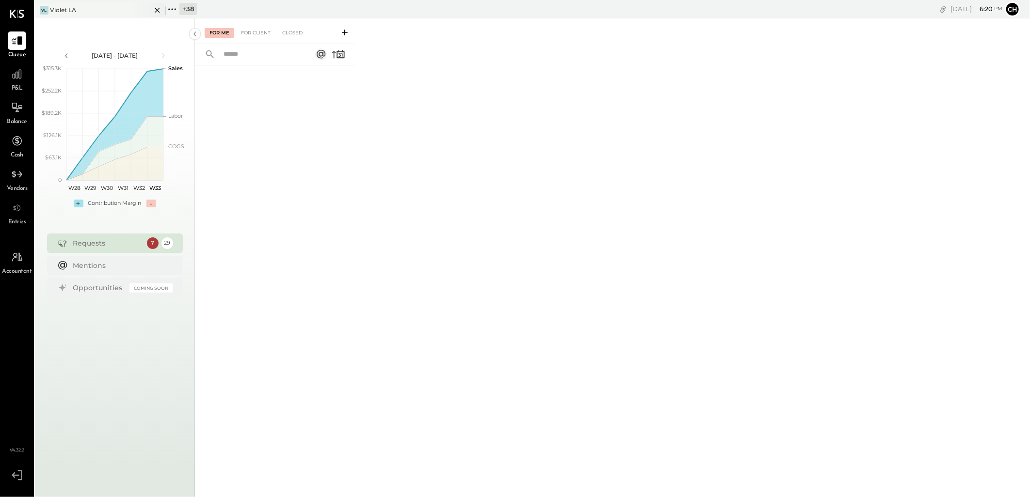
click at [98, 8] on div "VL Violet LA" at bounding box center [93, 10] width 116 height 9
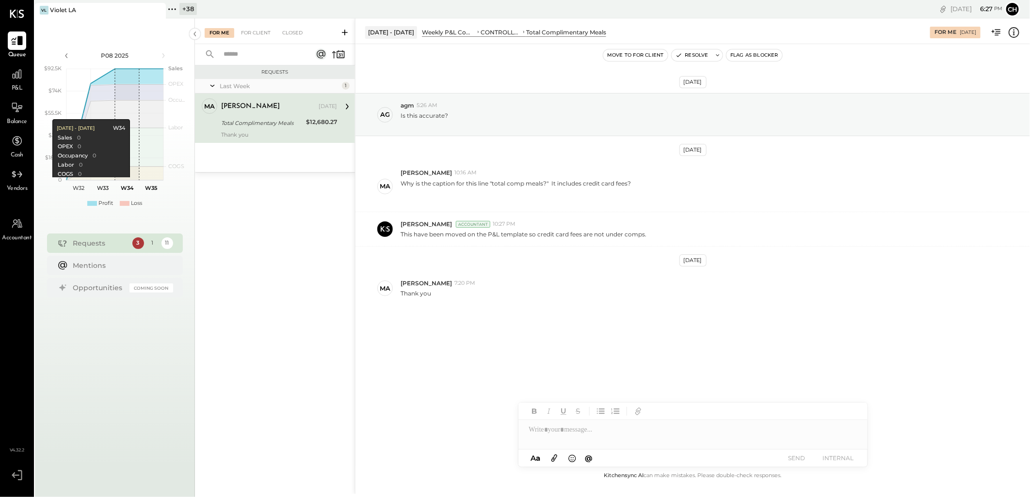
click at [20, 40] on icon at bounding box center [17, 40] width 12 height 9
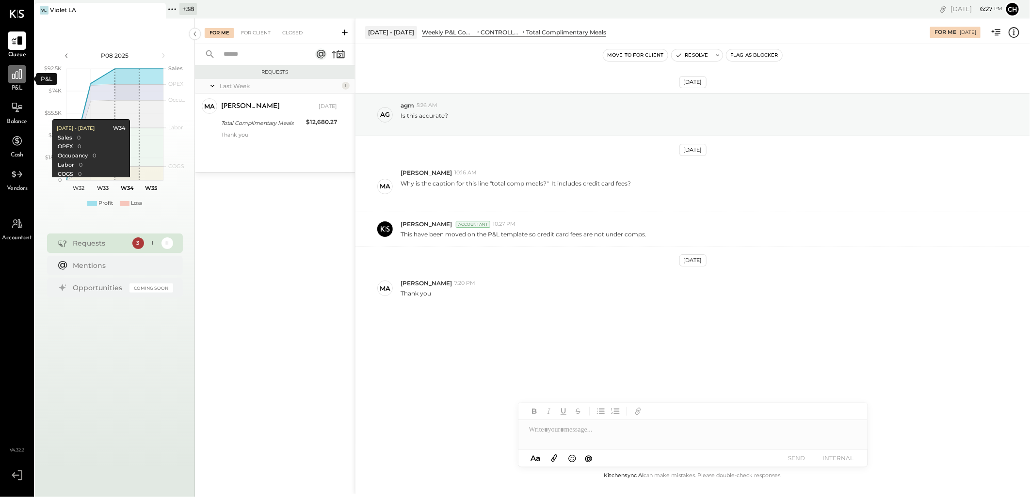
click at [15, 75] on icon at bounding box center [17, 74] width 10 height 10
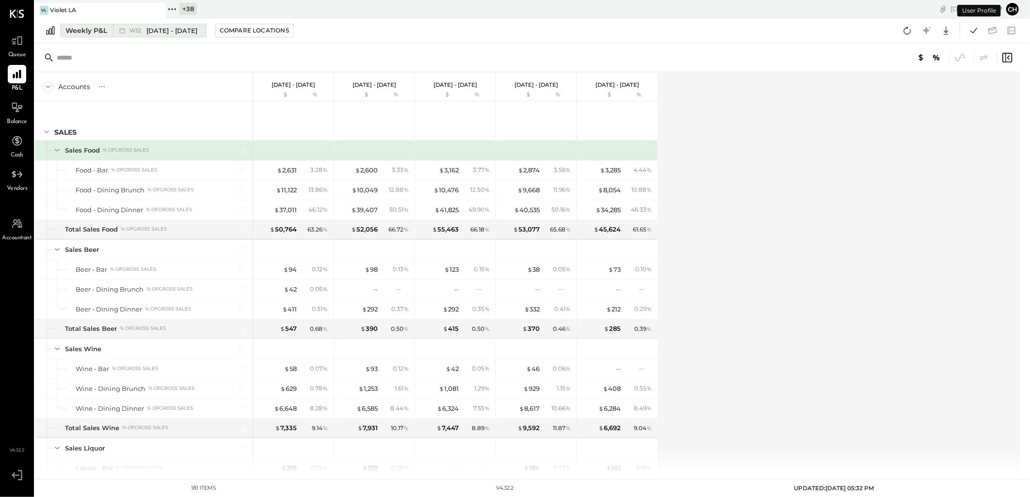
click at [93, 29] on div "Weekly P&L" at bounding box center [86, 31] width 42 height 10
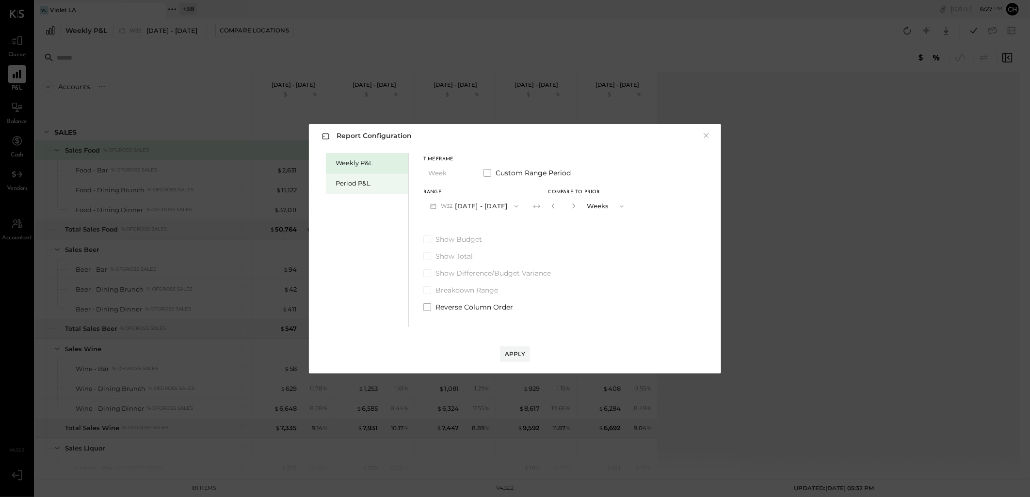
click at [368, 186] on div "Period P&L" at bounding box center [369, 183] width 68 height 9
click at [504, 207] on button "P08 Aug 4 - 31, 2025" at bounding box center [473, 206] width 101 height 18
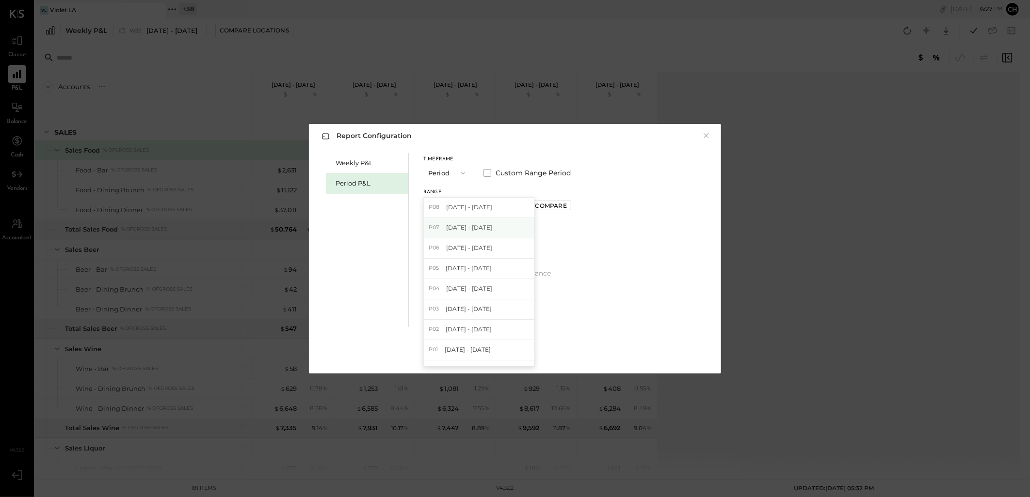
click at [486, 223] on div "P07 Jun 30 - Aug 3, 2025" at bounding box center [479, 228] width 111 height 20
click at [511, 360] on button "Apply" at bounding box center [515, 355] width 30 height 16
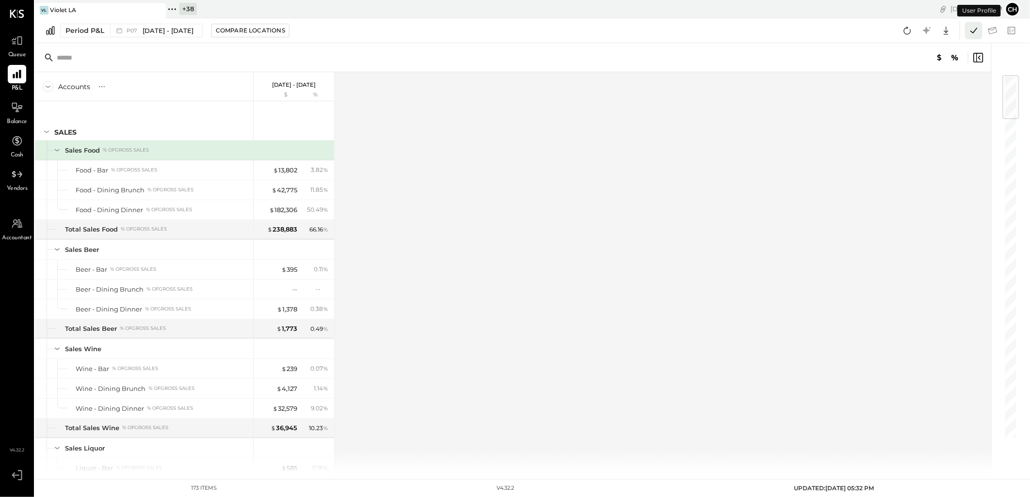
click at [977, 29] on icon at bounding box center [973, 30] width 13 height 13
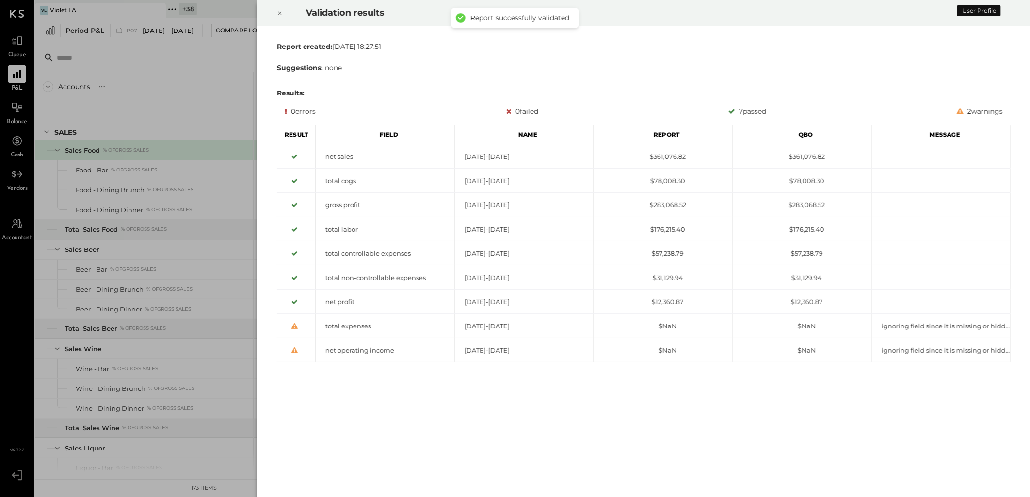
click at [279, 10] on icon at bounding box center [280, 13] width 6 height 12
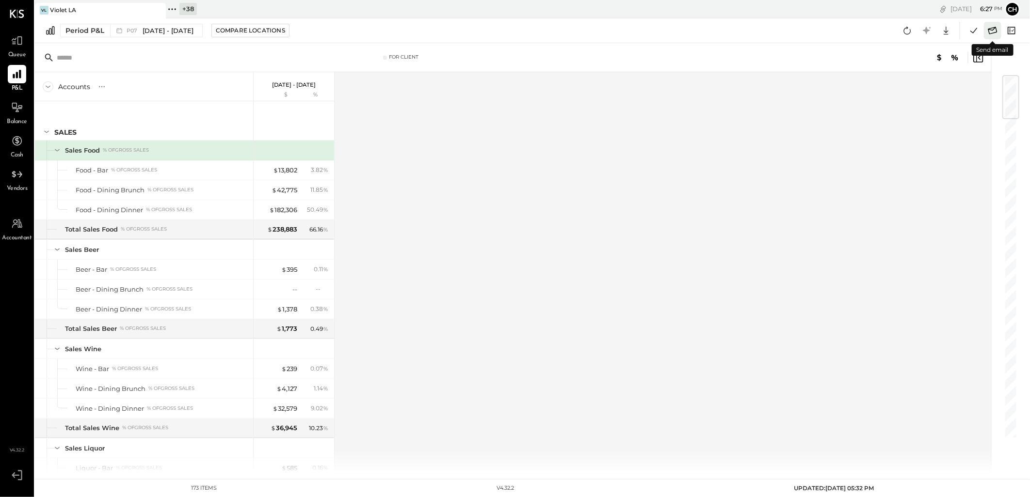
click at [991, 29] on icon at bounding box center [992, 30] width 13 height 13
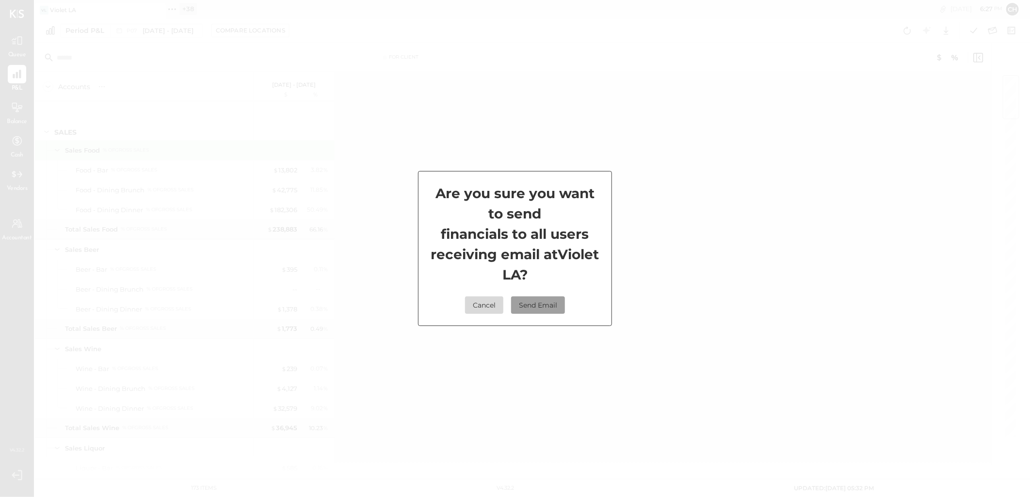
click at [542, 301] on button "Send Email" at bounding box center [538, 305] width 54 height 17
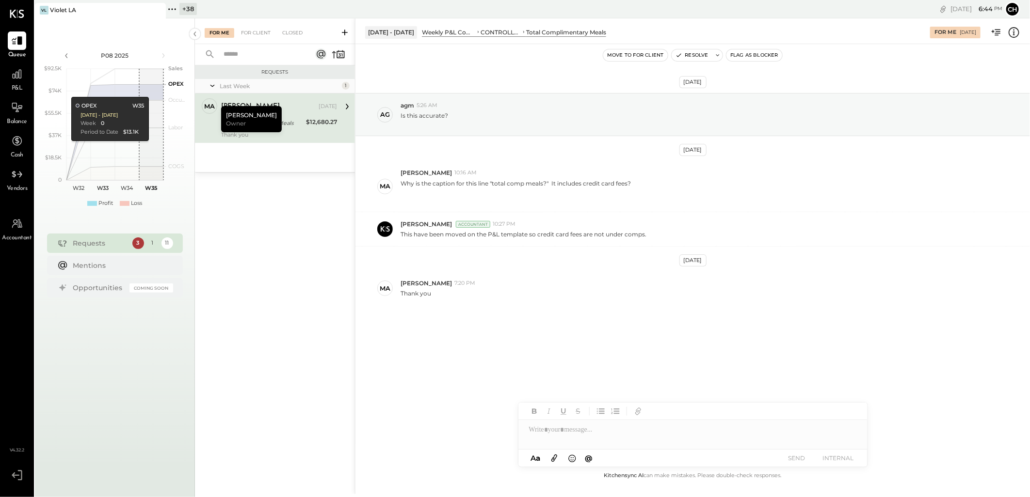
click at [156, 8] on icon at bounding box center [157, 10] width 5 height 5
click at [47, 9] on icon at bounding box center [41, 9] width 13 height 13
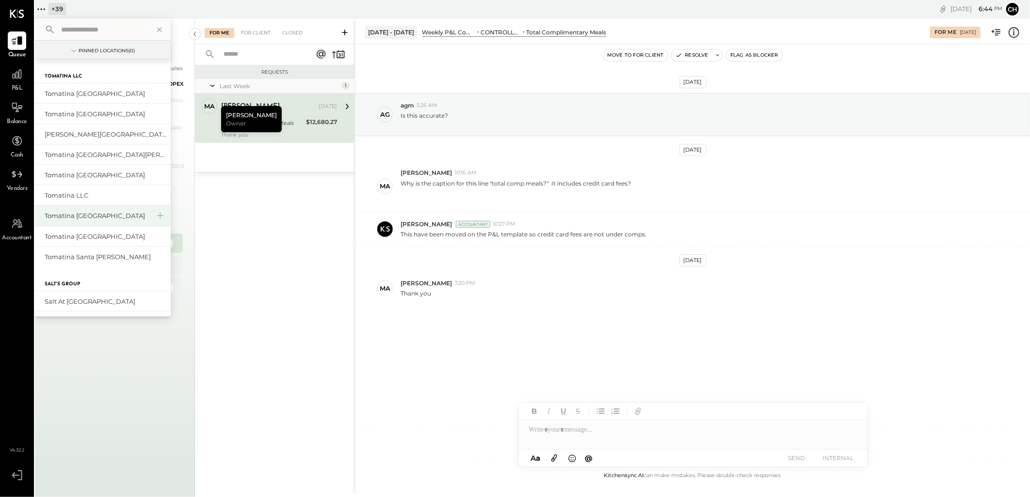
click at [80, 214] on div "Tomatina [GEOGRAPHIC_DATA]" at bounding box center [97, 215] width 105 height 9
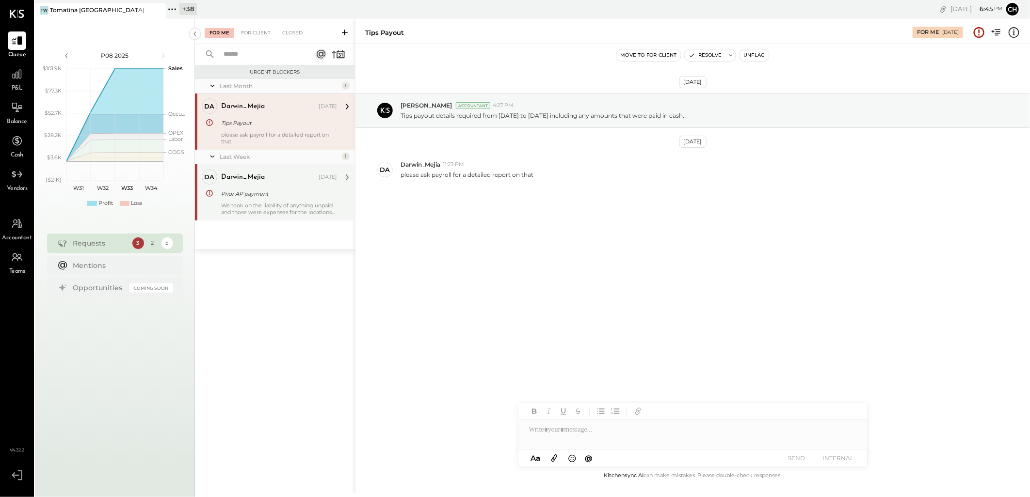
click at [268, 190] on div "Prior AP payment" at bounding box center [277, 194] width 113 height 10
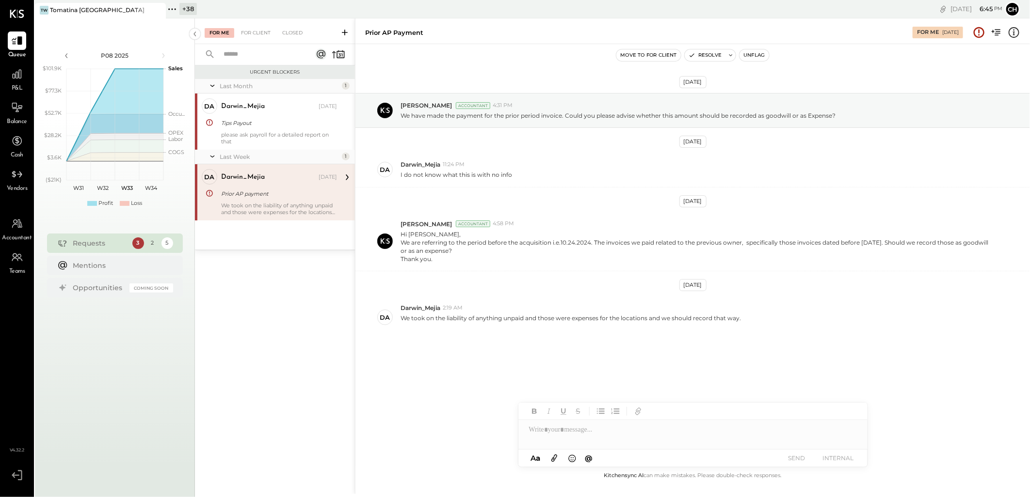
click at [510, 218] on div at bounding box center [692, 429] width 349 height 19
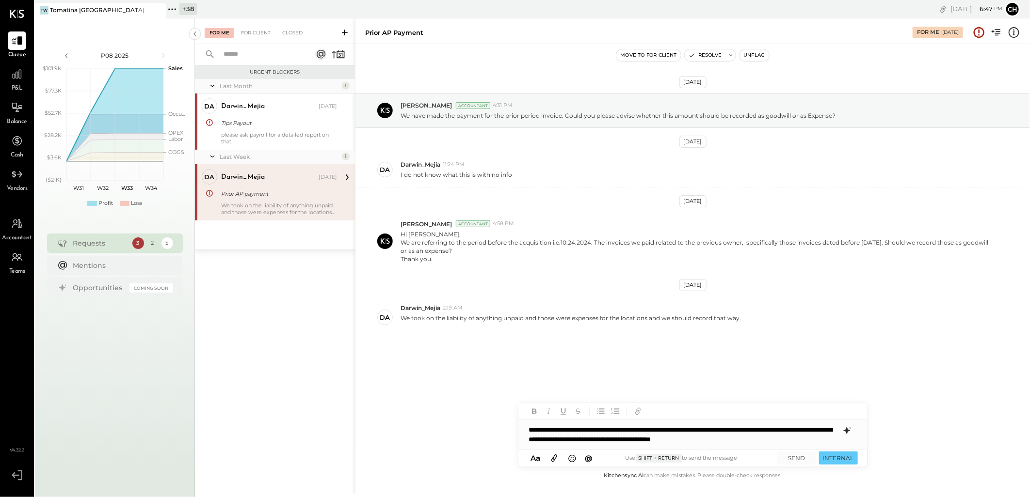
click at [510, 218] on icon at bounding box center [846, 431] width 6 height 7
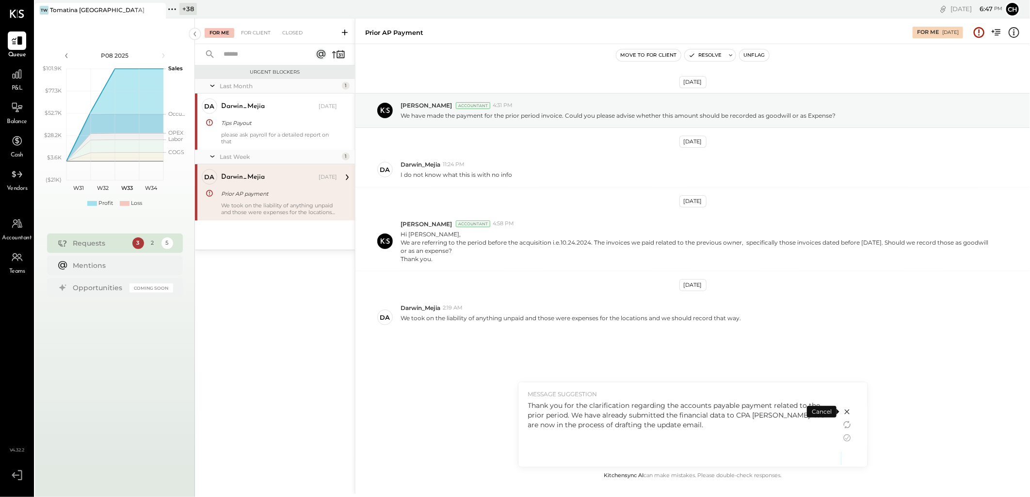
click at [510, 218] on div "Thank you for the clarification regarding the accounts payable payment related …" at bounding box center [679, 415] width 303 height 29
drag, startPoint x: 569, startPoint y: 413, endPoint x: 544, endPoint y: 415, distance: 24.8
click at [510, 218] on div "Thank you for the clarification regarding the accounts payable payment related …" at bounding box center [679, 415] width 303 height 29
click at [510, 218] on icon at bounding box center [847, 438] width 12 height 12
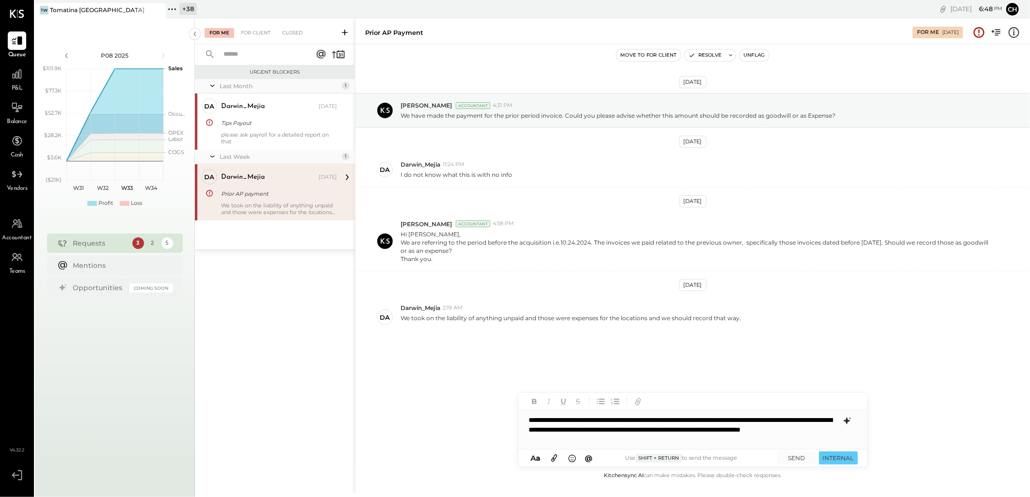
click at [510, 218] on div "**********" at bounding box center [692, 430] width 349 height 39
drag, startPoint x: 666, startPoint y: 439, endPoint x: 483, endPoint y: 435, distance: 182.8
click at [483, 218] on div "Prior AP payment For Me [DATE] Move to for client Resolve Unflag [DATE] [PERSON…" at bounding box center [692, 256] width 675 height 476
click at [510, 218] on div "**********" at bounding box center [692, 430] width 349 height 39
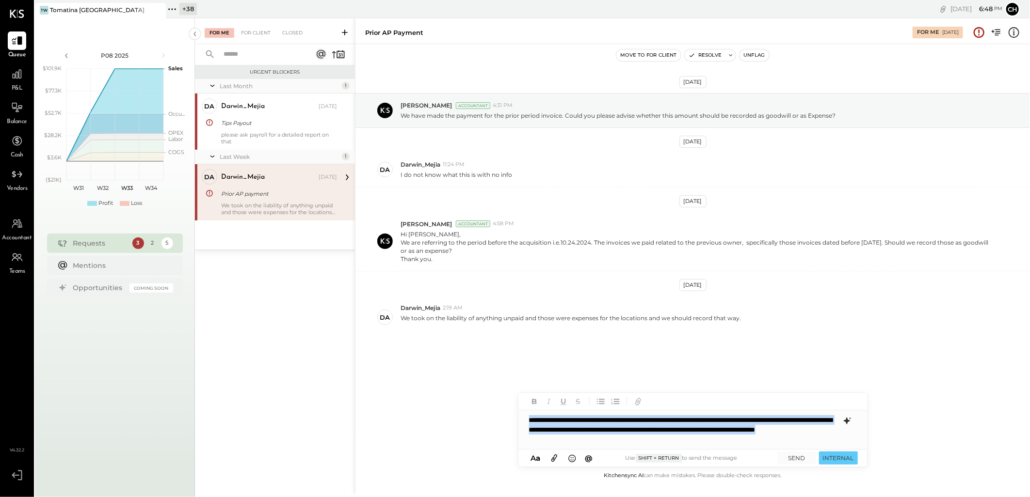
drag, startPoint x: 657, startPoint y: 440, endPoint x: 522, endPoint y: 419, distance: 136.9
click at [510, 218] on div "**********" at bounding box center [692, 430] width 349 height 39
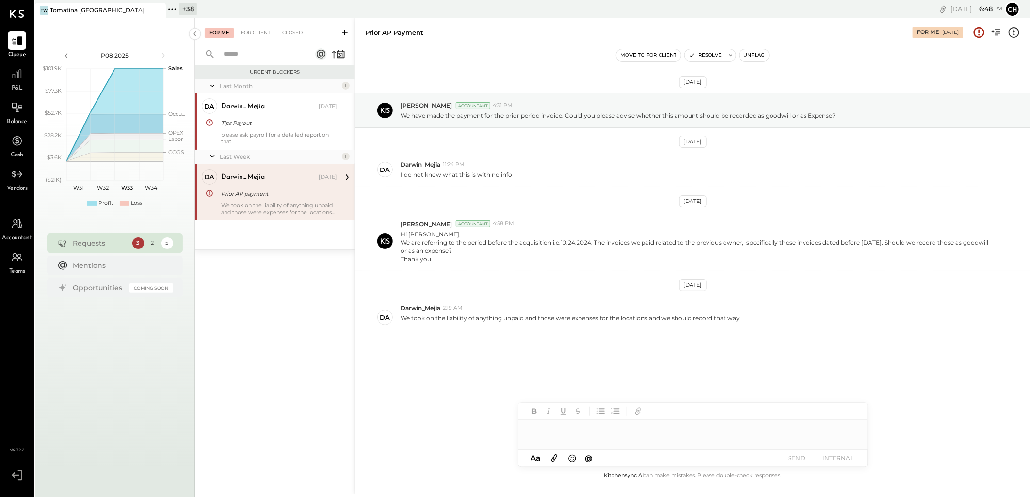
click at [510, 218] on div at bounding box center [692, 429] width 349 height 19
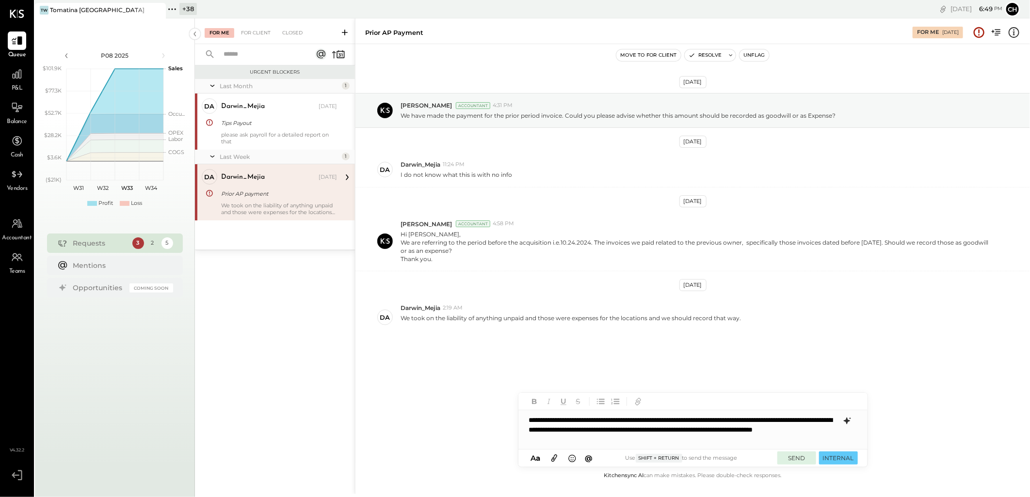
click at [510, 218] on button "SEND" at bounding box center [796, 458] width 39 height 13
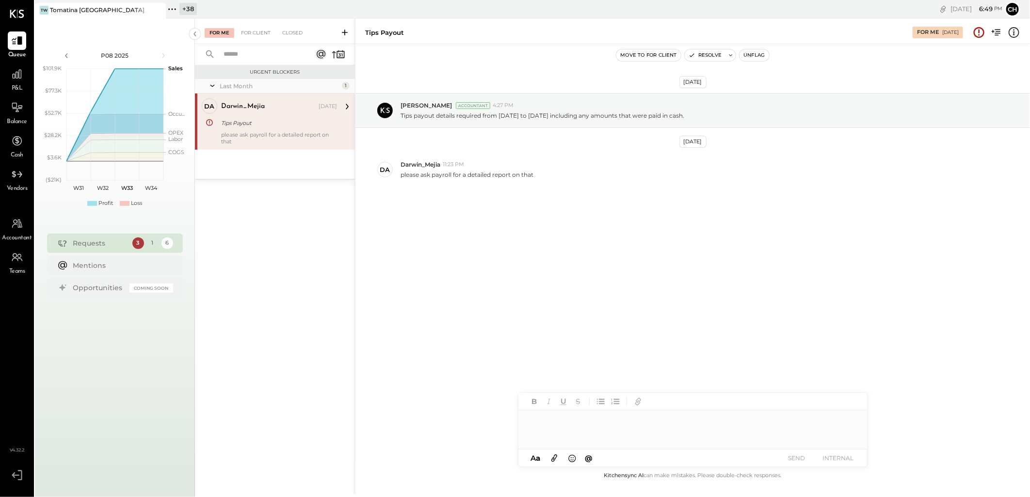
click at [510, 218] on div at bounding box center [692, 430] width 349 height 39
click at [24, 73] on div at bounding box center [17, 74] width 18 height 18
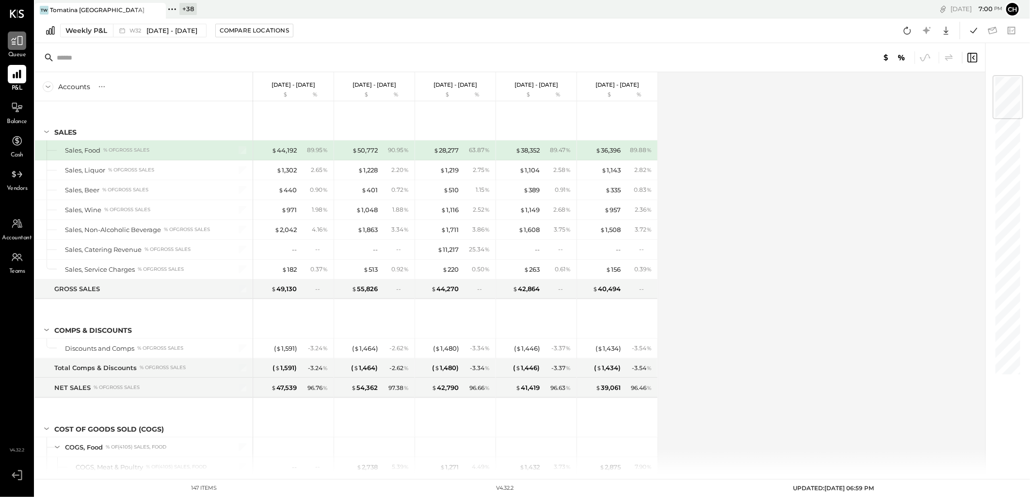
click at [12, 36] on icon at bounding box center [17, 40] width 13 height 13
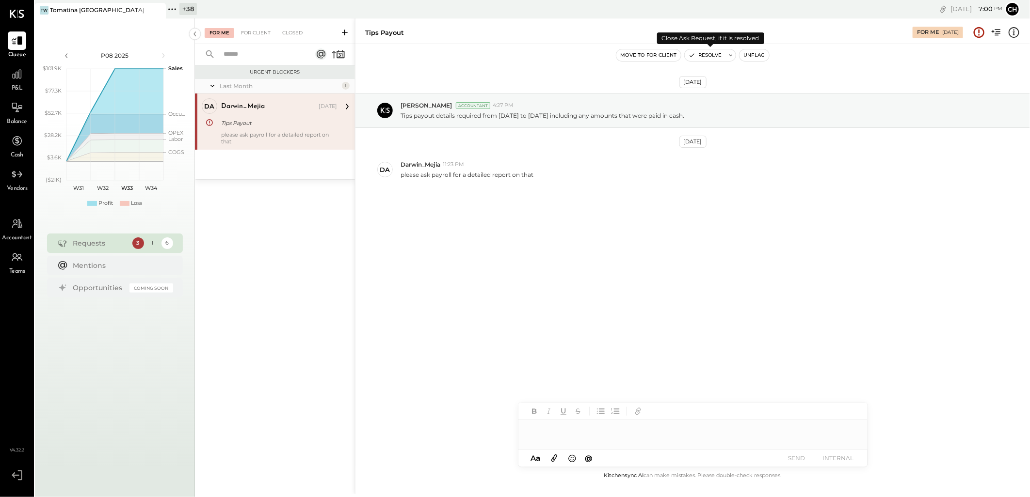
click at [510, 57] on button "Resolve" at bounding box center [704, 55] width 41 height 12
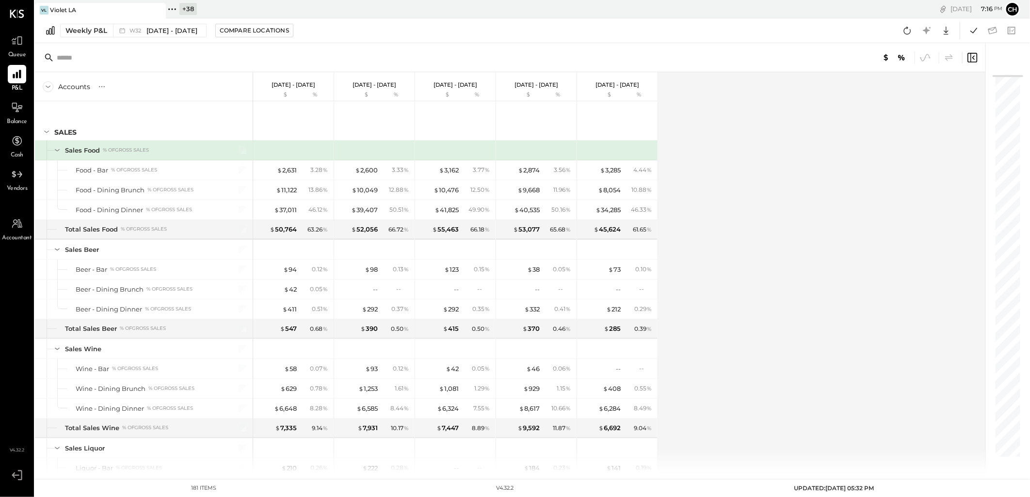
click at [796, 374] on div "Accounts S % GL Aug 4 - 10, 2025 $ % Jul 28 - Aug 3, 2025 $ % Jul 21 - 27, 2025…" at bounding box center [510, 272] width 951 height 401
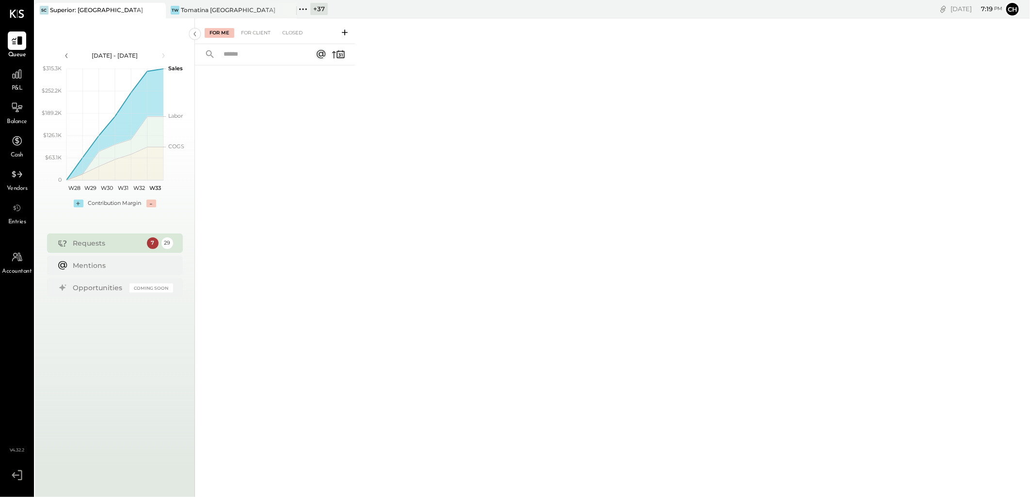
click at [153, 13] on icon at bounding box center [157, 10] width 12 height 12
click at [159, 8] on icon at bounding box center [157, 10] width 5 height 5
click at [47, 6] on icon at bounding box center [41, 9] width 13 height 13
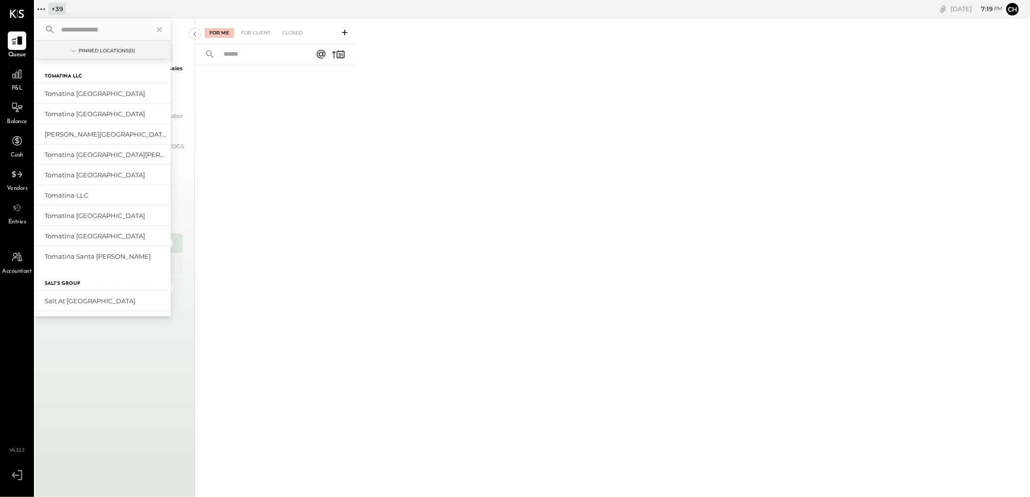
click at [74, 26] on input "text" at bounding box center [102, 29] width 90 height 17
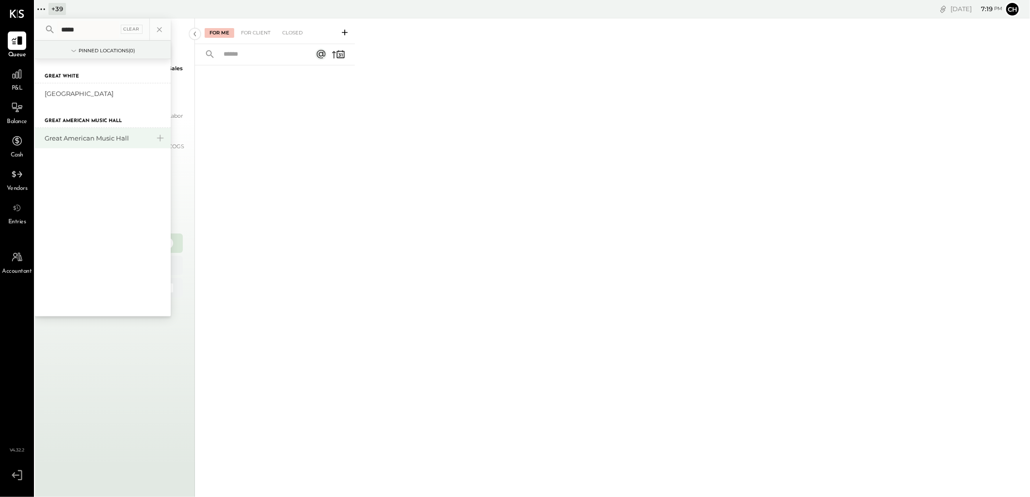
type input "*****"
click at [76, 142] on div "Great American Music Hall" at bounding box center [97, 138] width 105 height 9
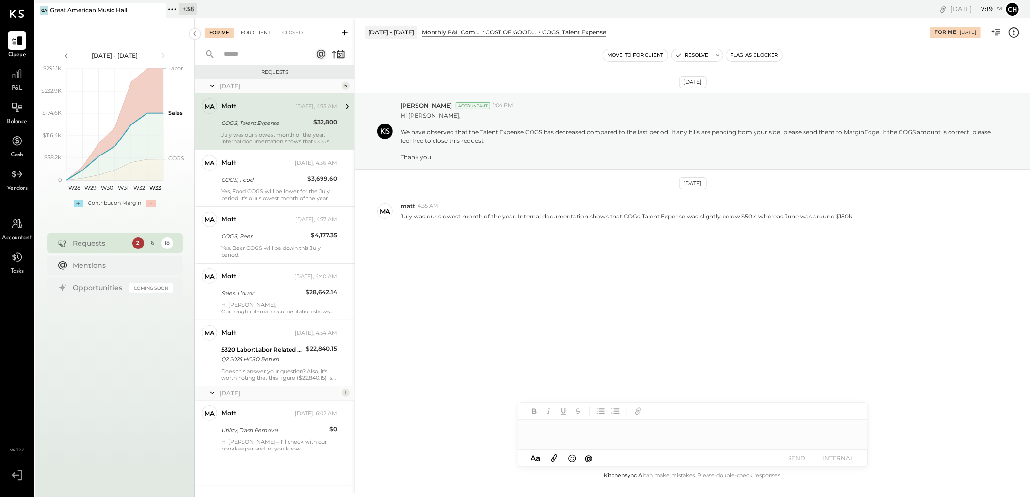
click at [257, 34] on div "For Client" at bounding box center [255, 33] width 39 height 10
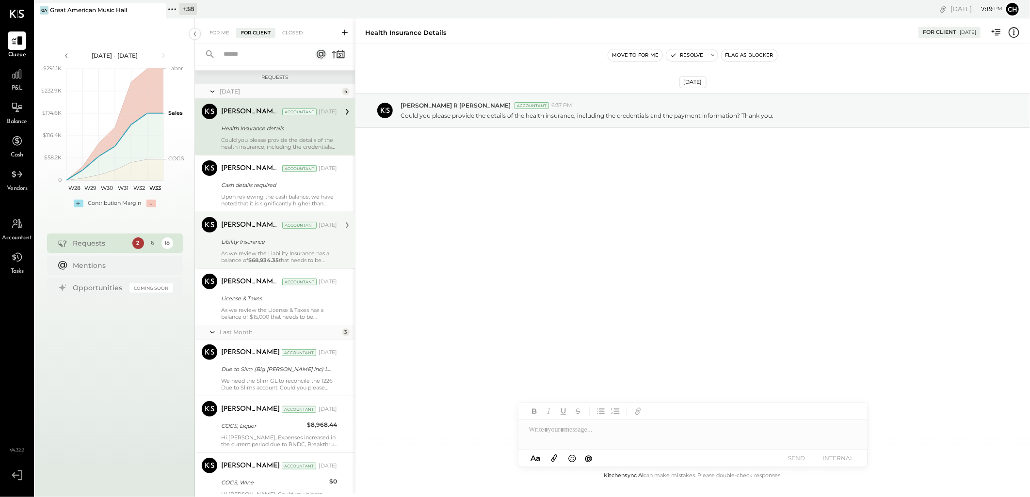
scroll to position [174, 0]
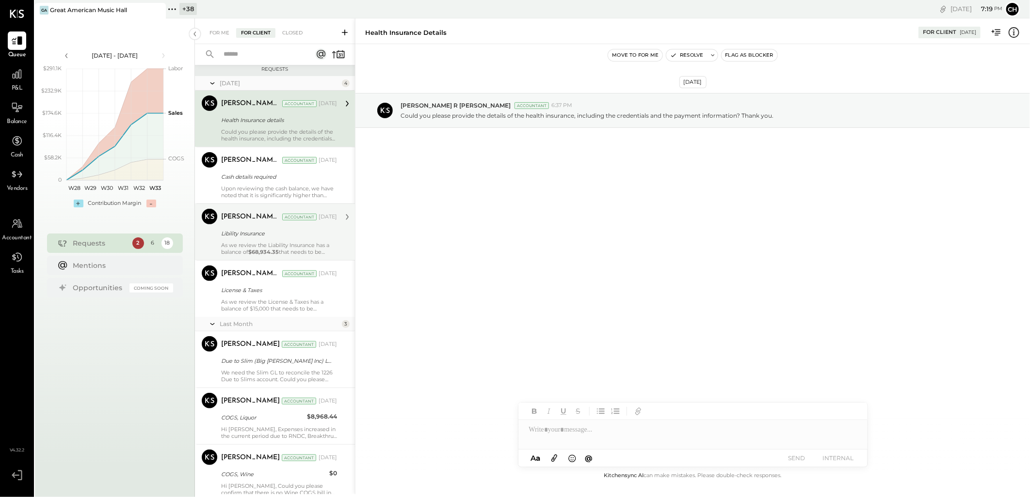
click at [236, 236] on div "Libility Insurance" at bounding box center [277, 234] width 113 height 10
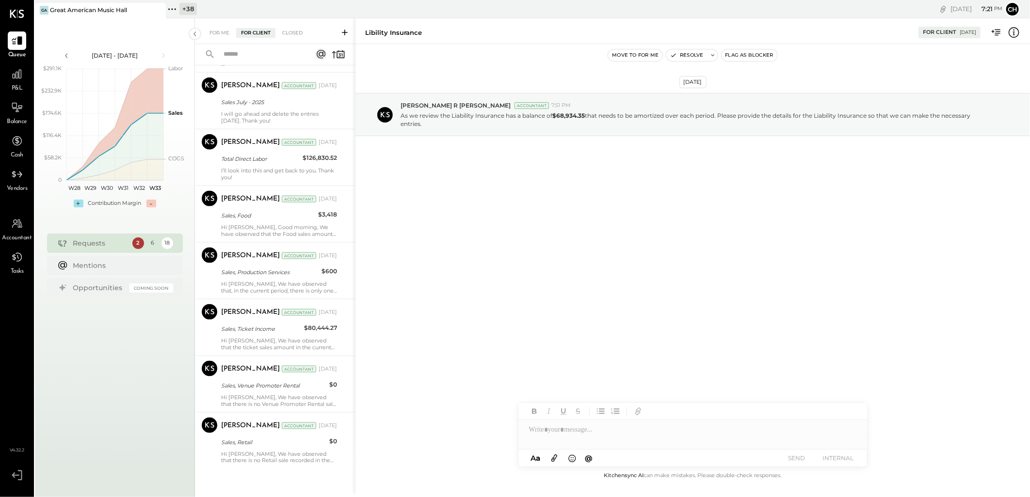
scroll to position [767, 0]
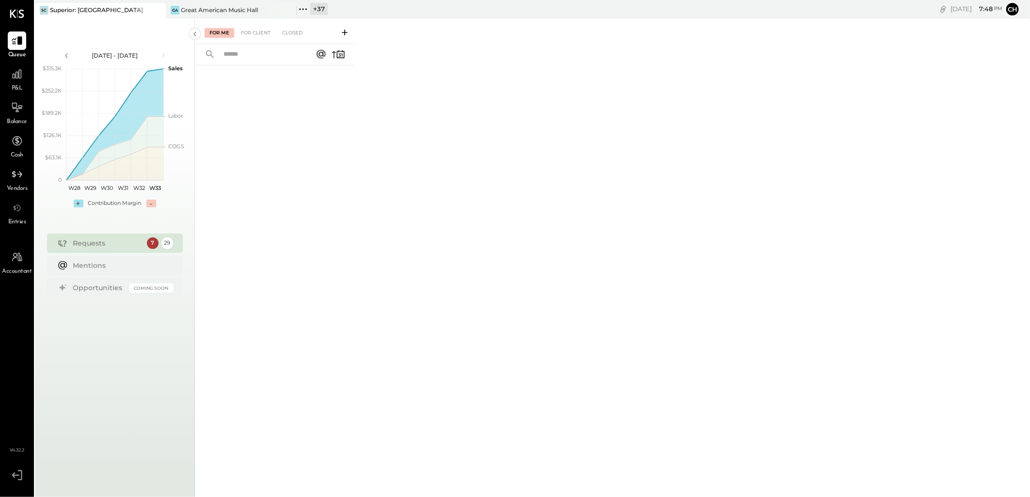
click at [149, 12] on div at bounding box center [149, 10] width 34 height 14
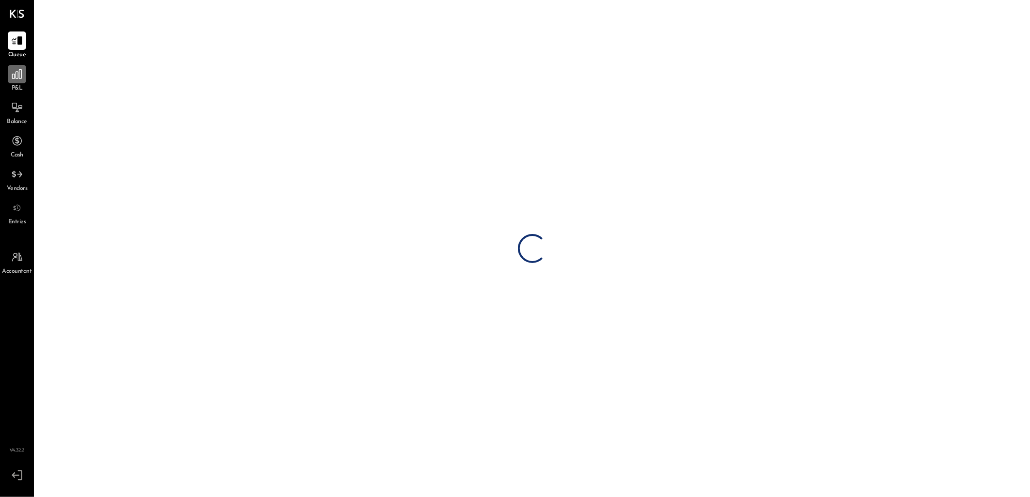
click at [12, 80] on icon at bounding box center [17, 74] width 13 height 13
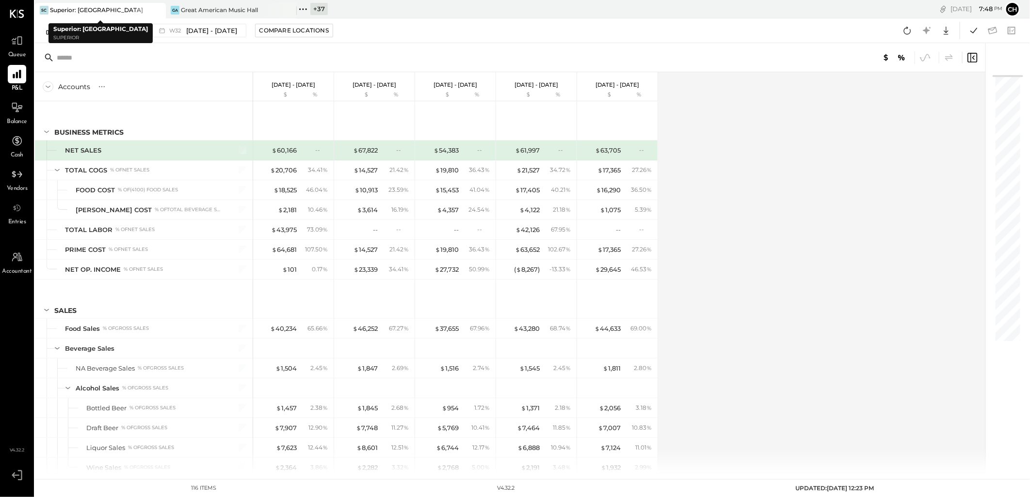
click at [144, 7] on div at bounding box center [149, 10] width 34 height 14
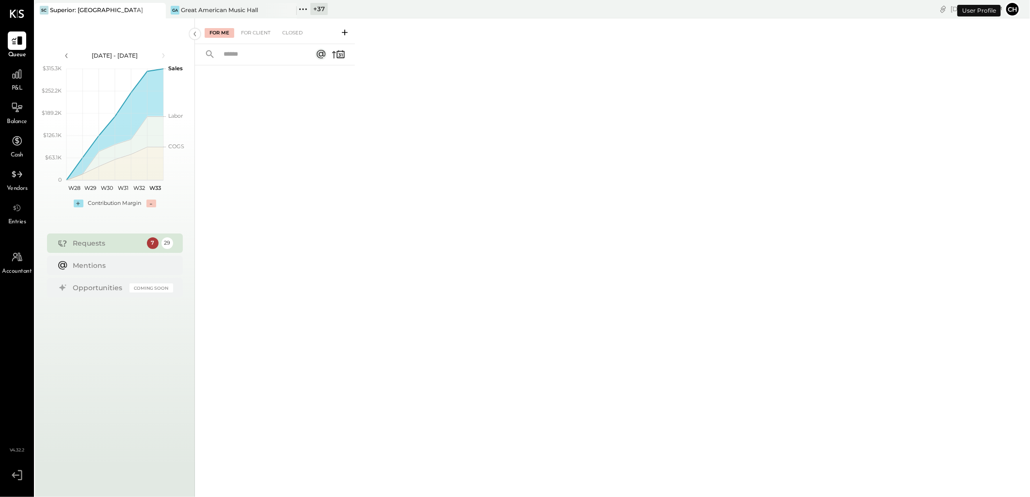
click at [155, 11] on icon at bounding box center [157, 10] width 12 height 12
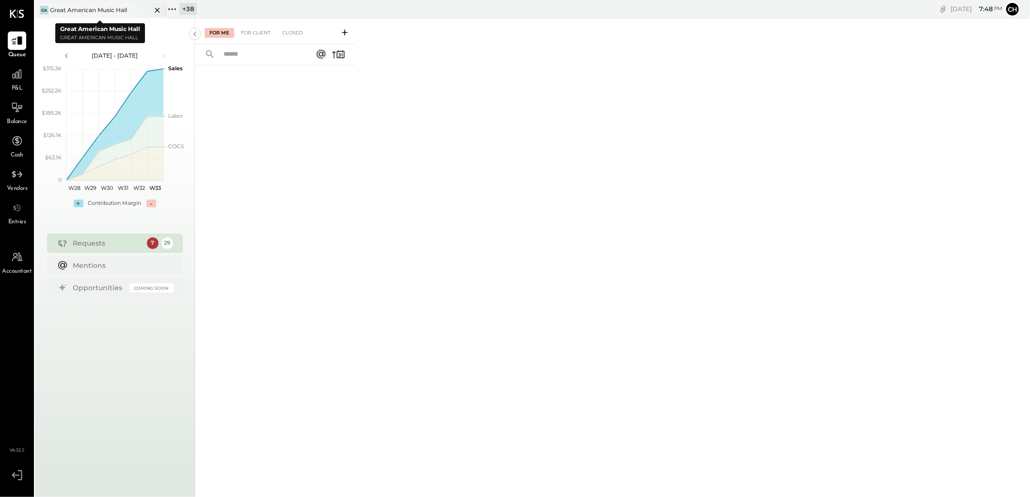
click at [157, 11] on icon at bounding box center [157, 10] width 5 height 5
click at [39, 8] on icon at bounding box center [37, 8] width 1 height 1
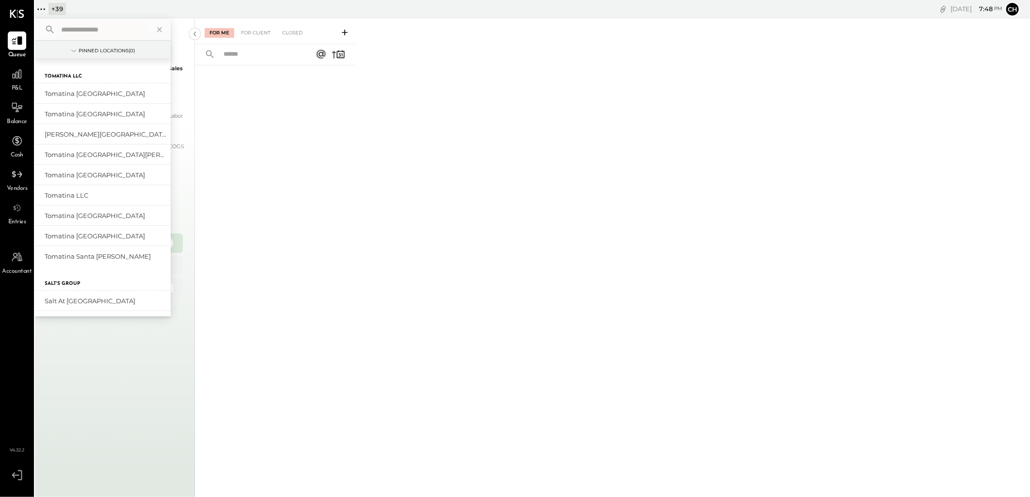
click at [83, 31] on input "text" at bounding box center [102, 29] width 90 height 17
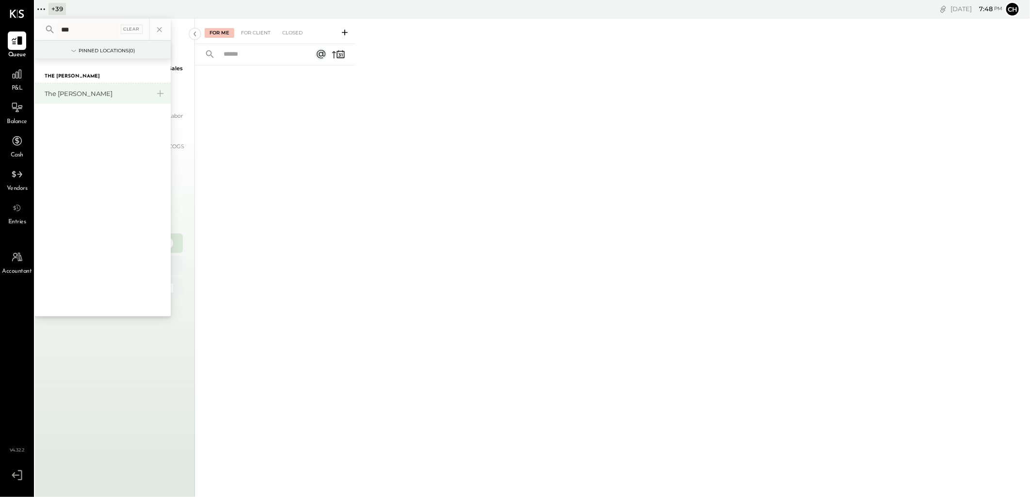
type input "***"
click at [72, 93] on div "The [PERSON_NAME]" at bounding box center [97, 93] width 105 height 9
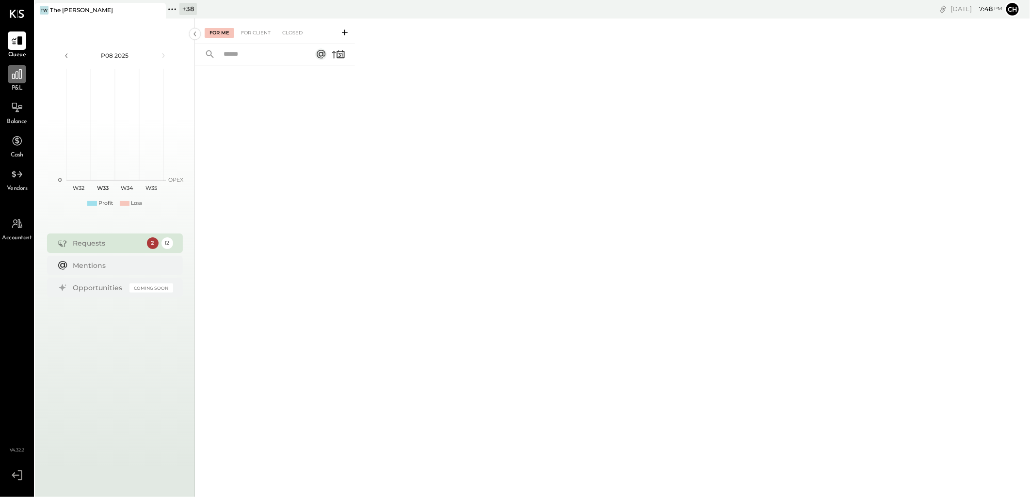
click at [11, 73] on icon at bounding box center [17, 74] width 13 height 13
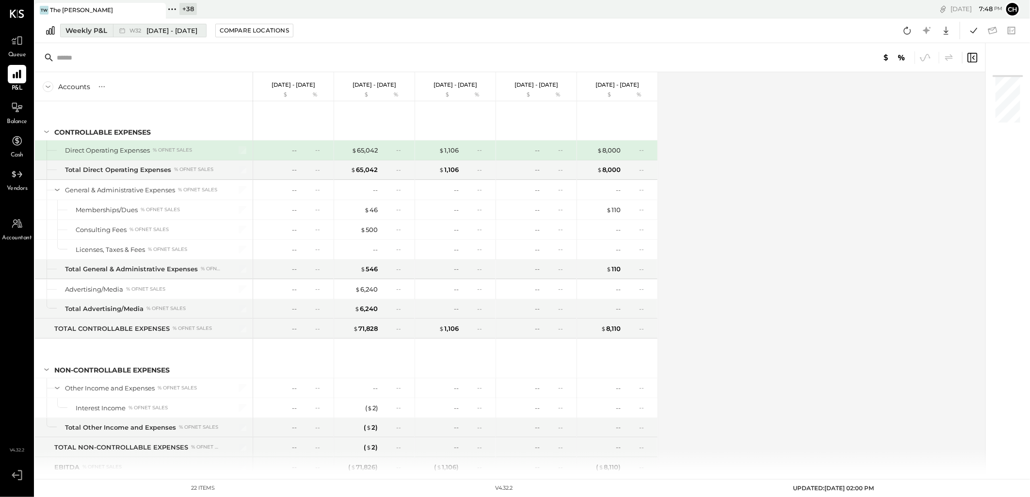
click at [95, 32] on div "Weekly P&L" at bounding box center [86, 31] width 42 height 10
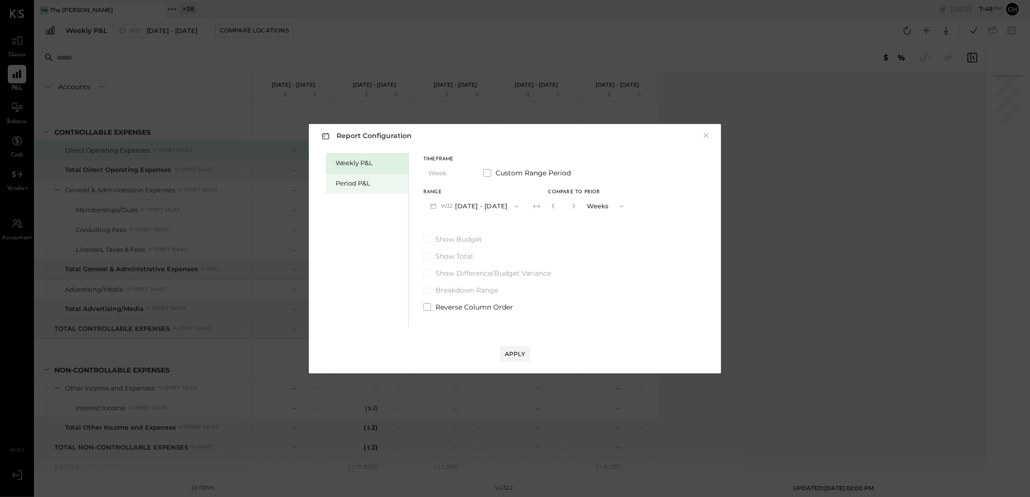
click at [341, 176] on div "Period P&L" at bounding box center [367, 184] width 82 height 20
click at [499, 208] on button "P08 [DATE] - [DATE]" at bounding box center [473, 206] width 101 height 18
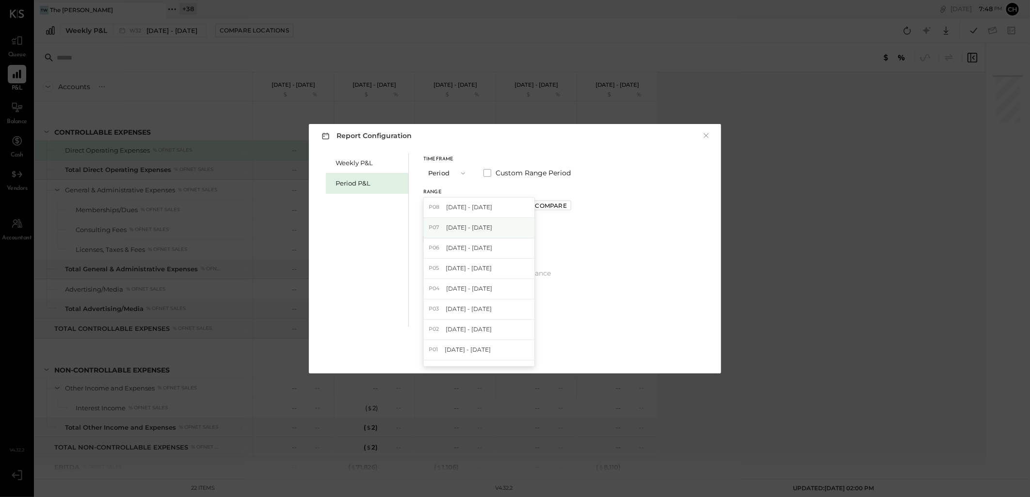
click at [482, 224] on span "[DATE] - [DATE]" at bounding box center [469, 227] width 46 height 8
click at [517, 354] on div "Apply" at bounding box center [515, 354] width 20 height 8
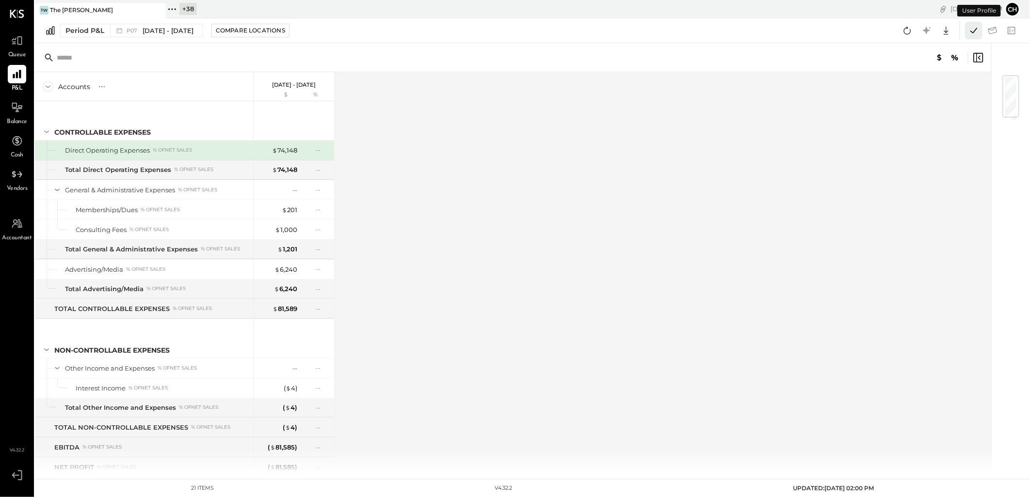
click at [975, 31] on icon at bounding box center [973, 30] width 13 height 13
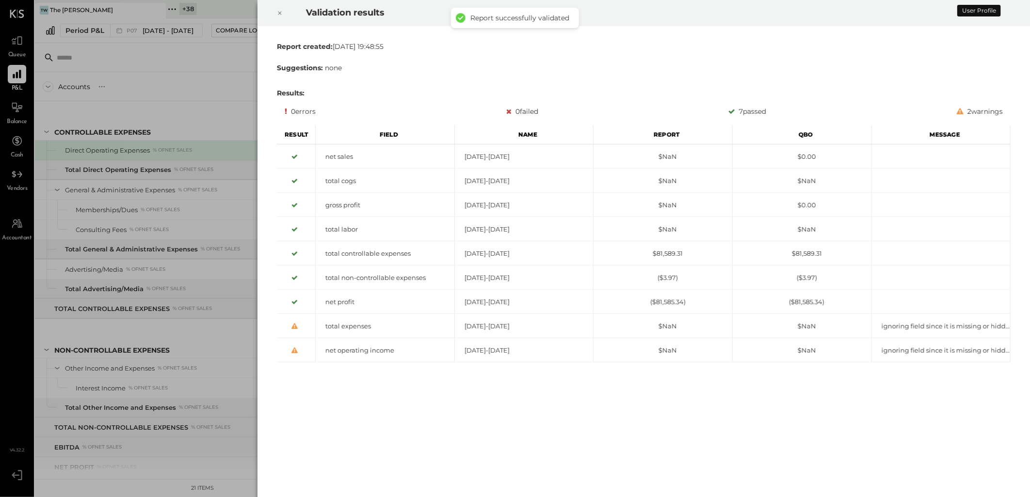
click at [278, 14] on icon at bounding box center [280, 13] width 6 height 12
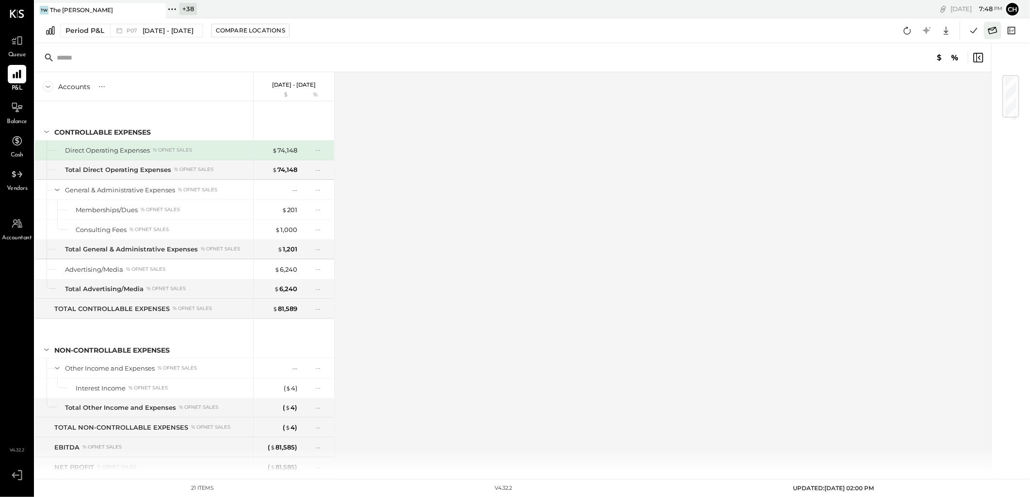
click at [991, 32] on icon at bounding box center [992, 30] width 13 height 13
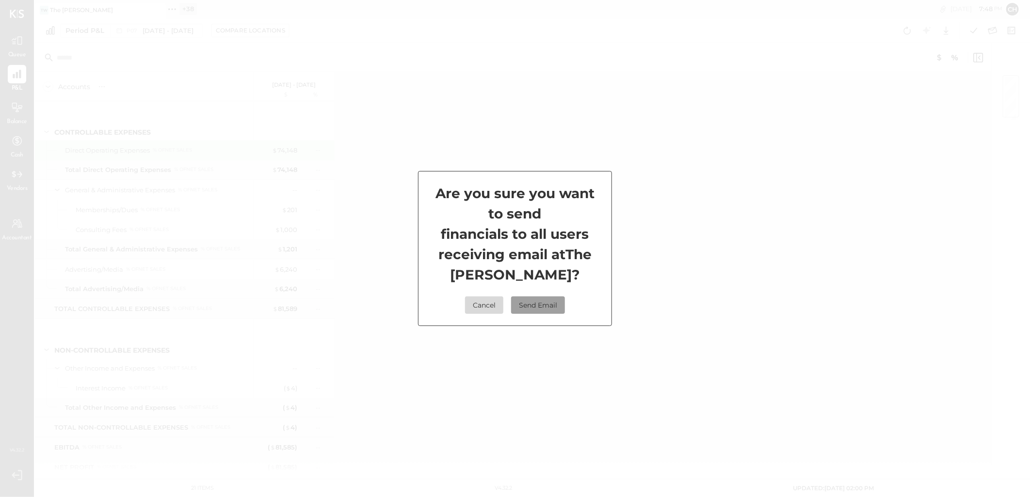
click at [538, 304] on button "Send Email" at bounding box center [538, 305] width 54 height 17
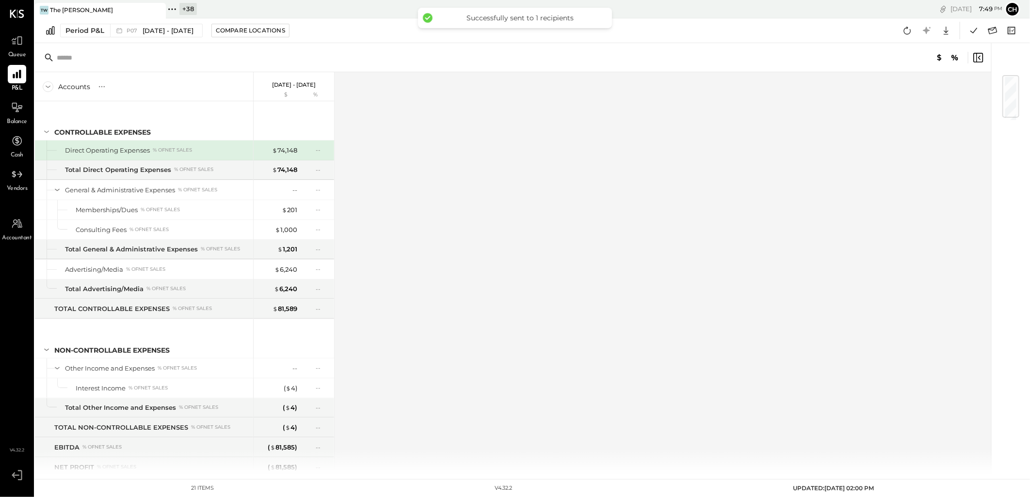
click at [619, 216] on div "Accounts S % GL [DATE] - [DATE] $ % CONTROLLABLE EXPENSES Direct Operating Expe…" at bounding box center [513, 272] width 957 height 401
drag, startPoint x: 301, startPoint y: 140, endPoint x: 318, endPoint y: 140, distance: 17.0
click at [301, 140] on div at bounding box center [294, 120] width 80 height 39
